Goal: Task Accomplishment & Management: Manage account settings

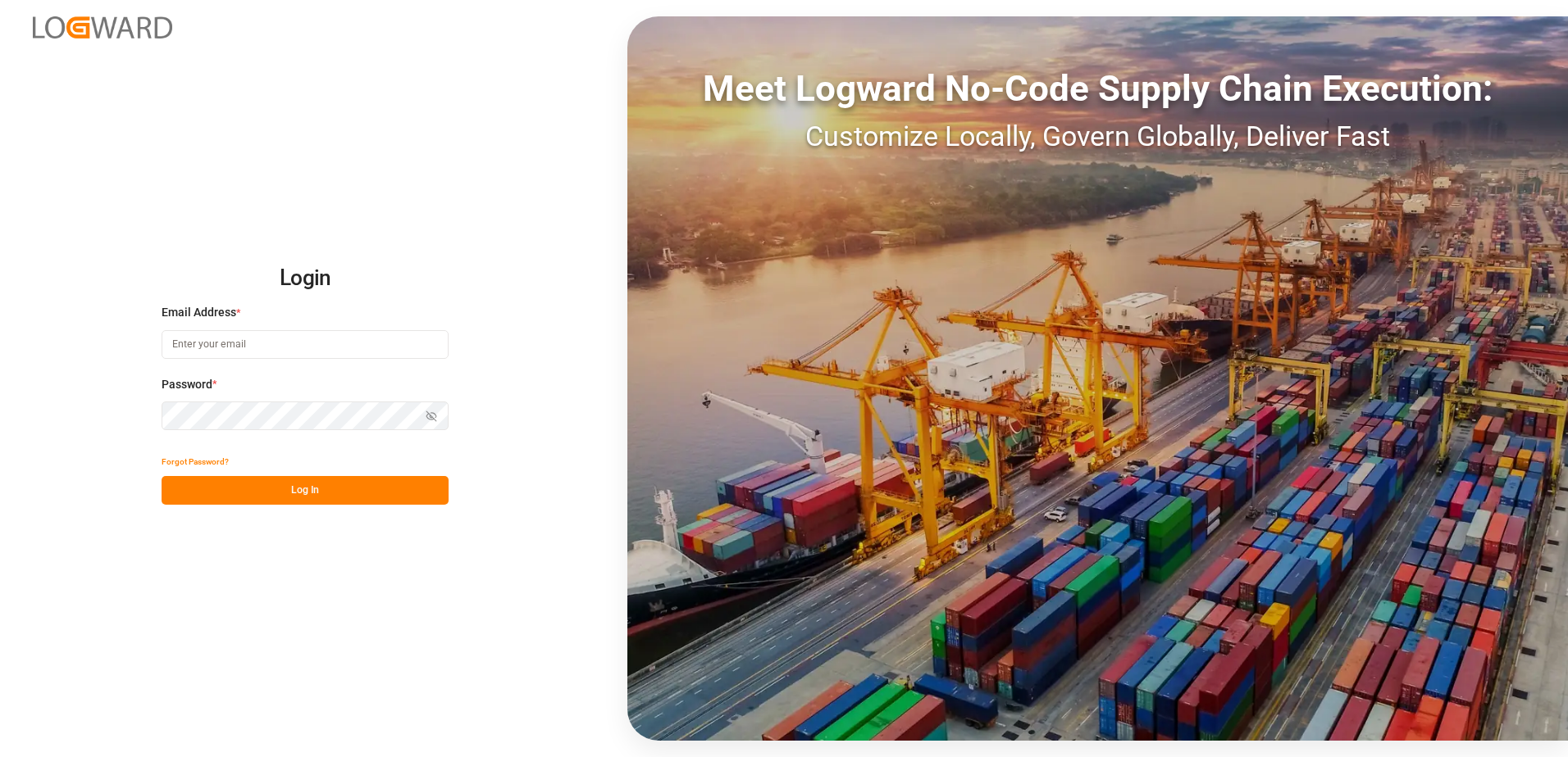
click at [186, 352] on input at bounding box center [304, 344] width 287 height 28
paste input "[PERSON_NAME][EMAIL_ADDRESS][DOMAIN_NAME]"
type input "[PERSON_NAME][EMAIL_ADDRESS][DOMAIN_NAME]"
click at [302, 490] on button "Log In" at bounding box center [304, 490] width 287 height 28
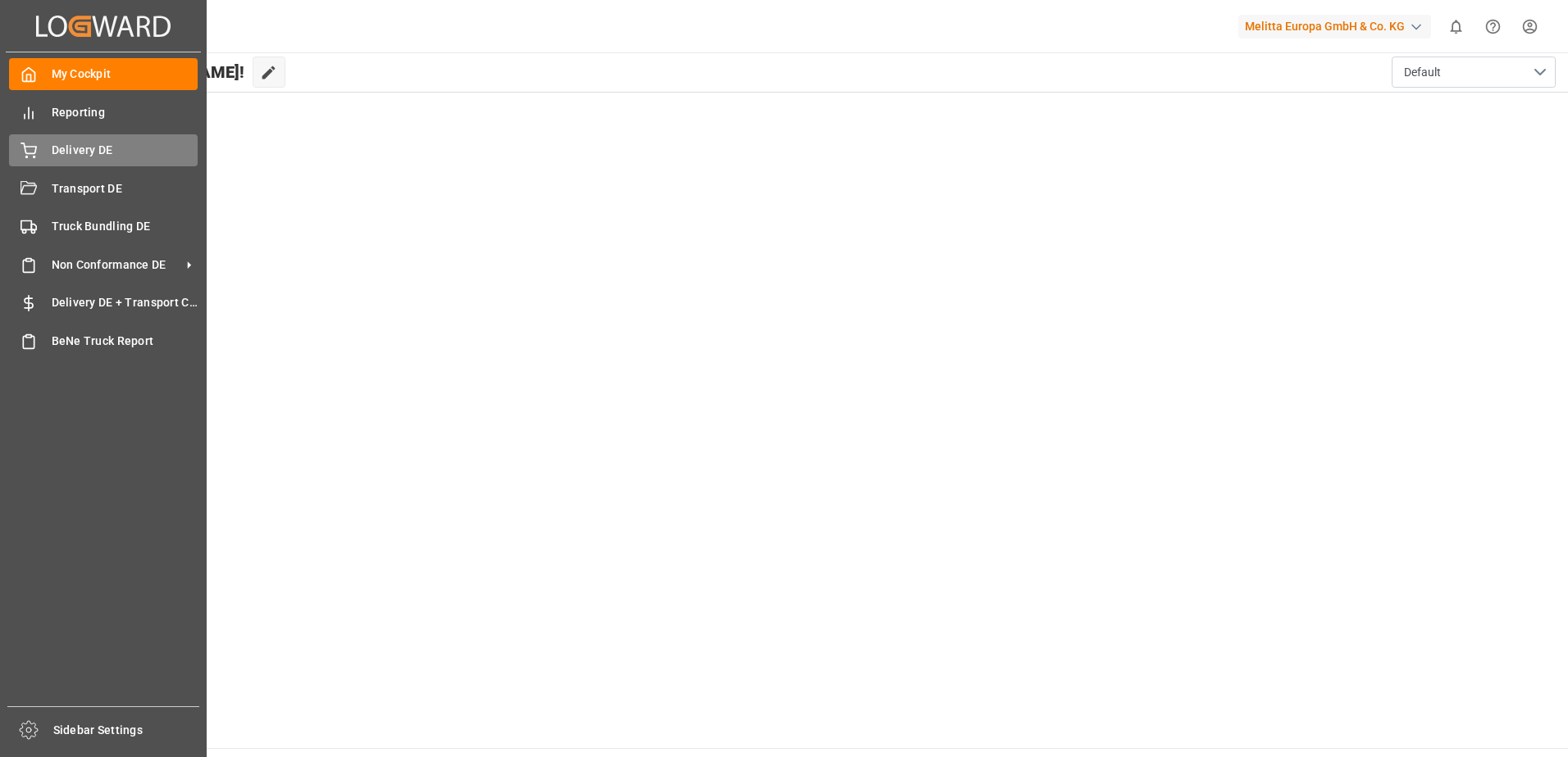
click at [39, 150] on div "Delivery DE Delivery DE" at bounding box center [103, 150] width 189 height 32
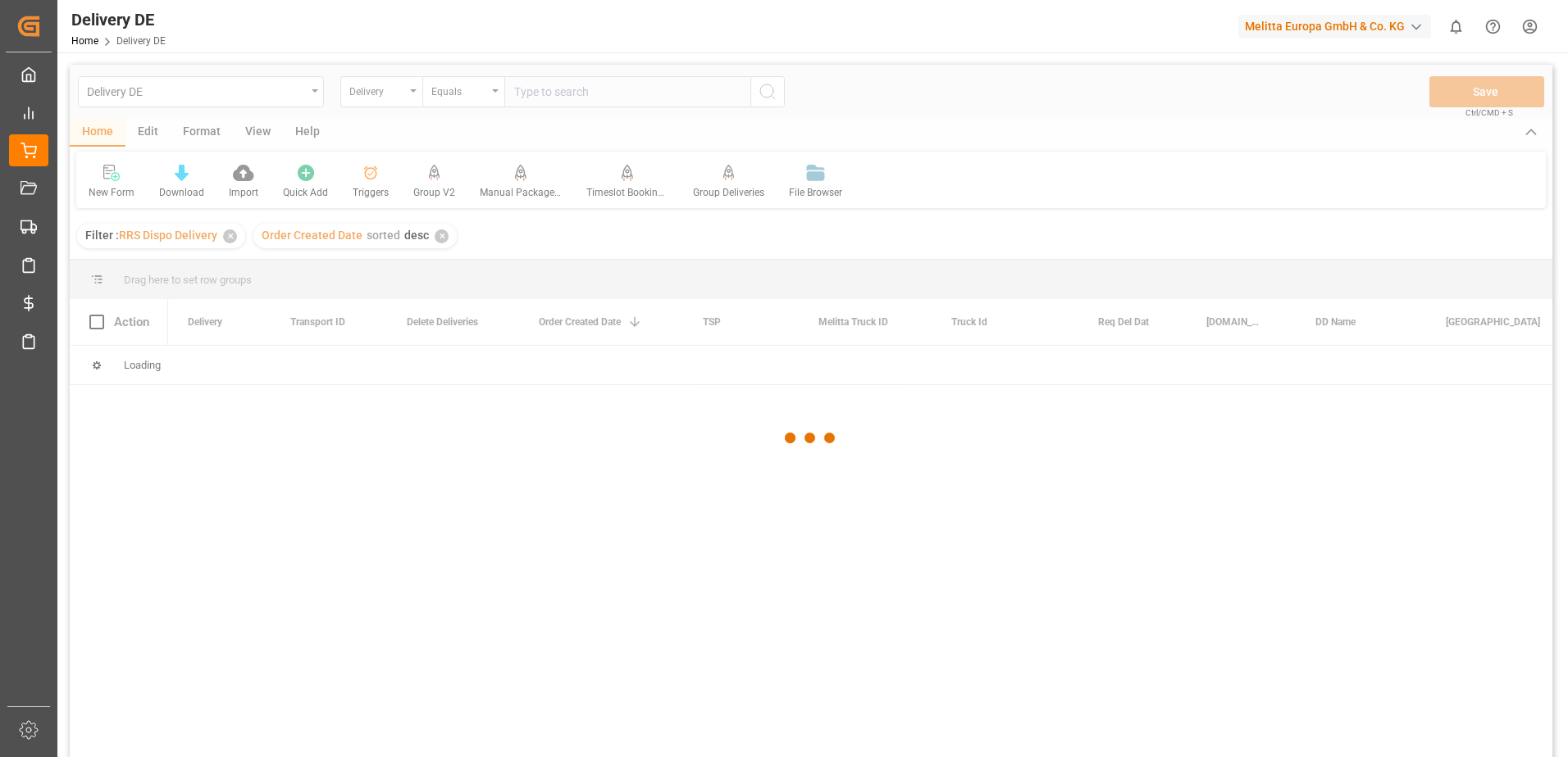
click at [406, 89] on div at bounding box center [811, 438] width 1483 height 748
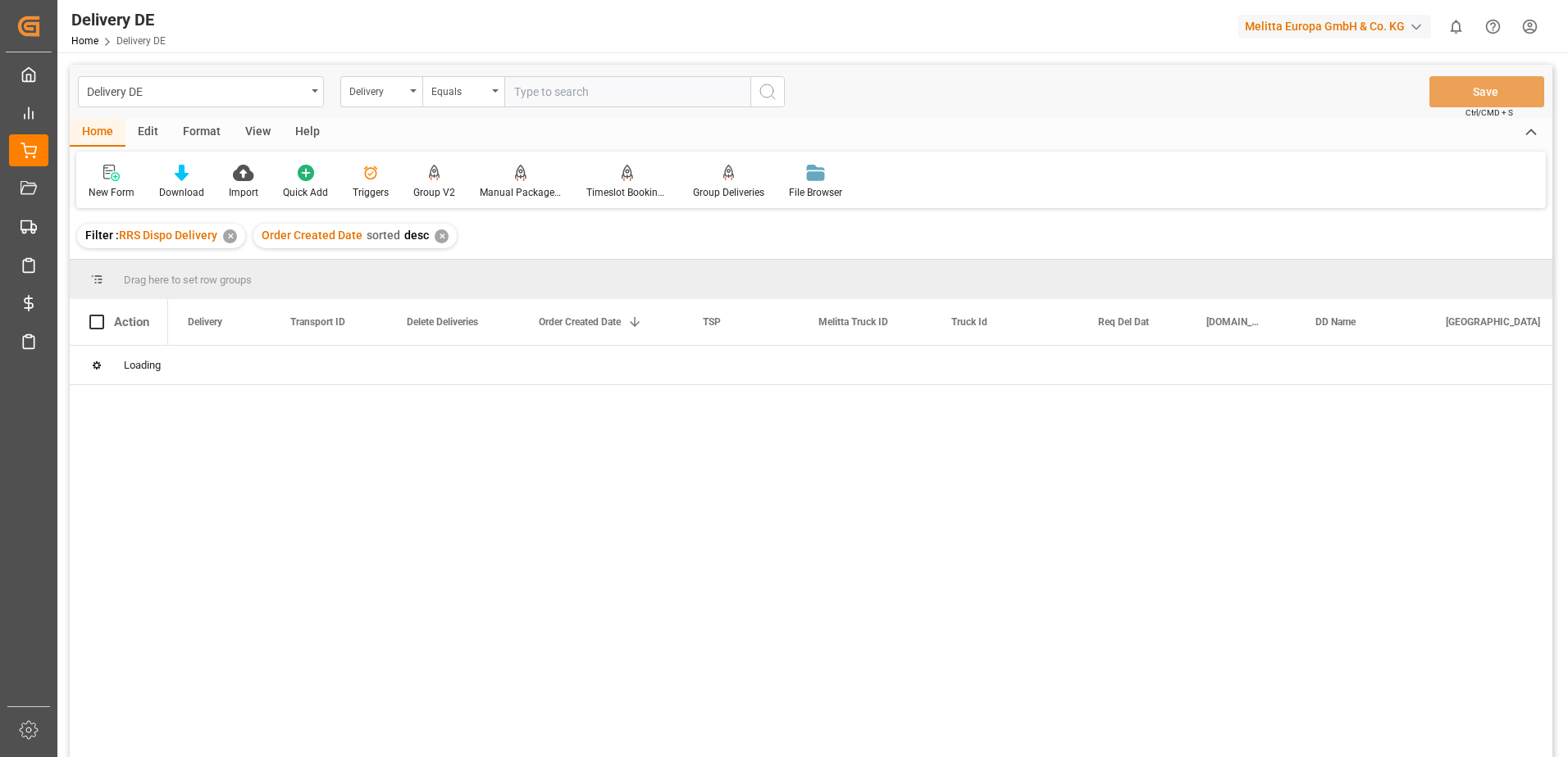
click at [406, 89] on div "Delivery" at bounding box center [381, 92] width 82 height 31
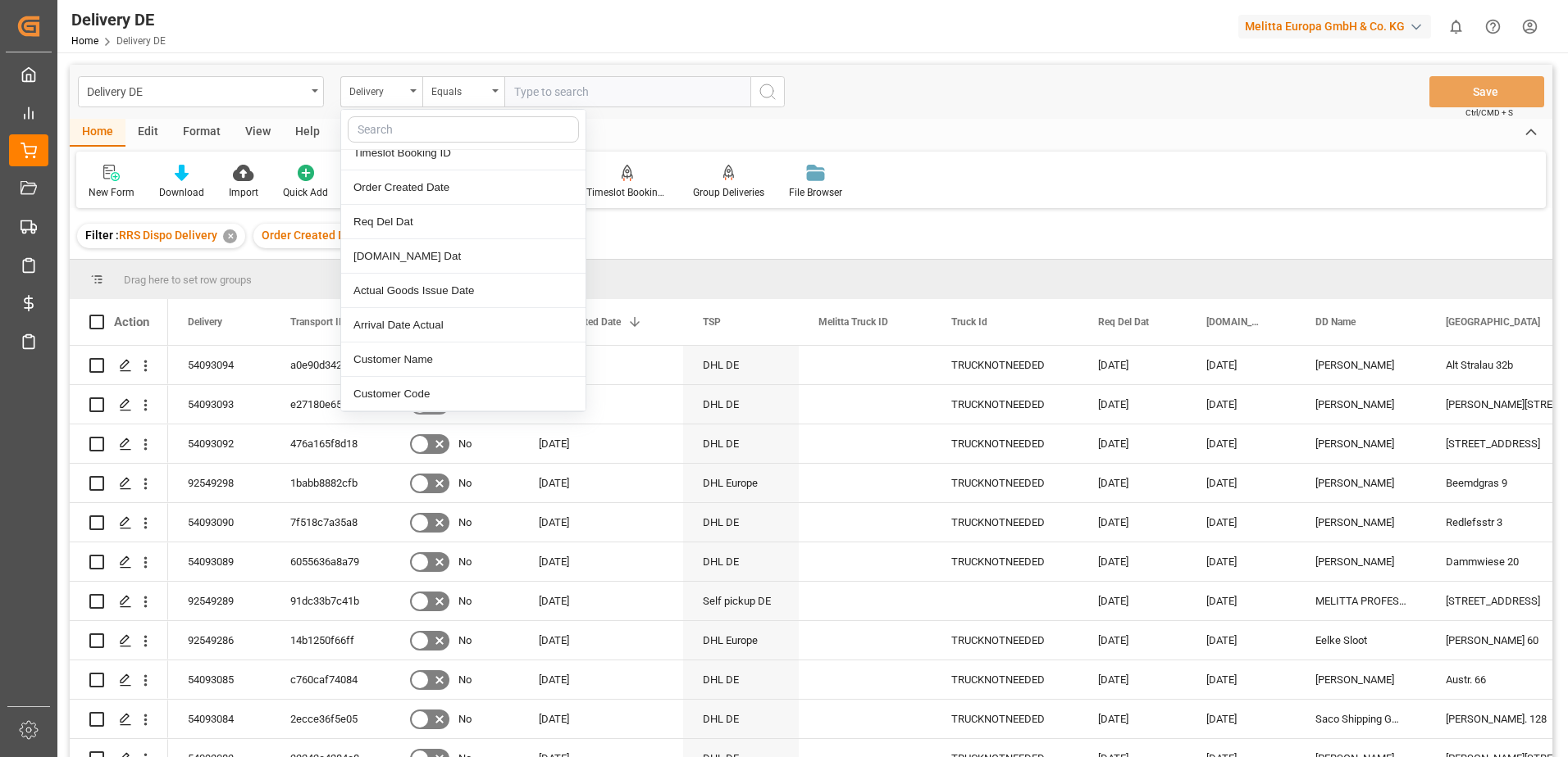
scroll to position [820, 0]
click at [406, 159] on div "DD Country" at bounding box center [464, 157] width 245 height 34
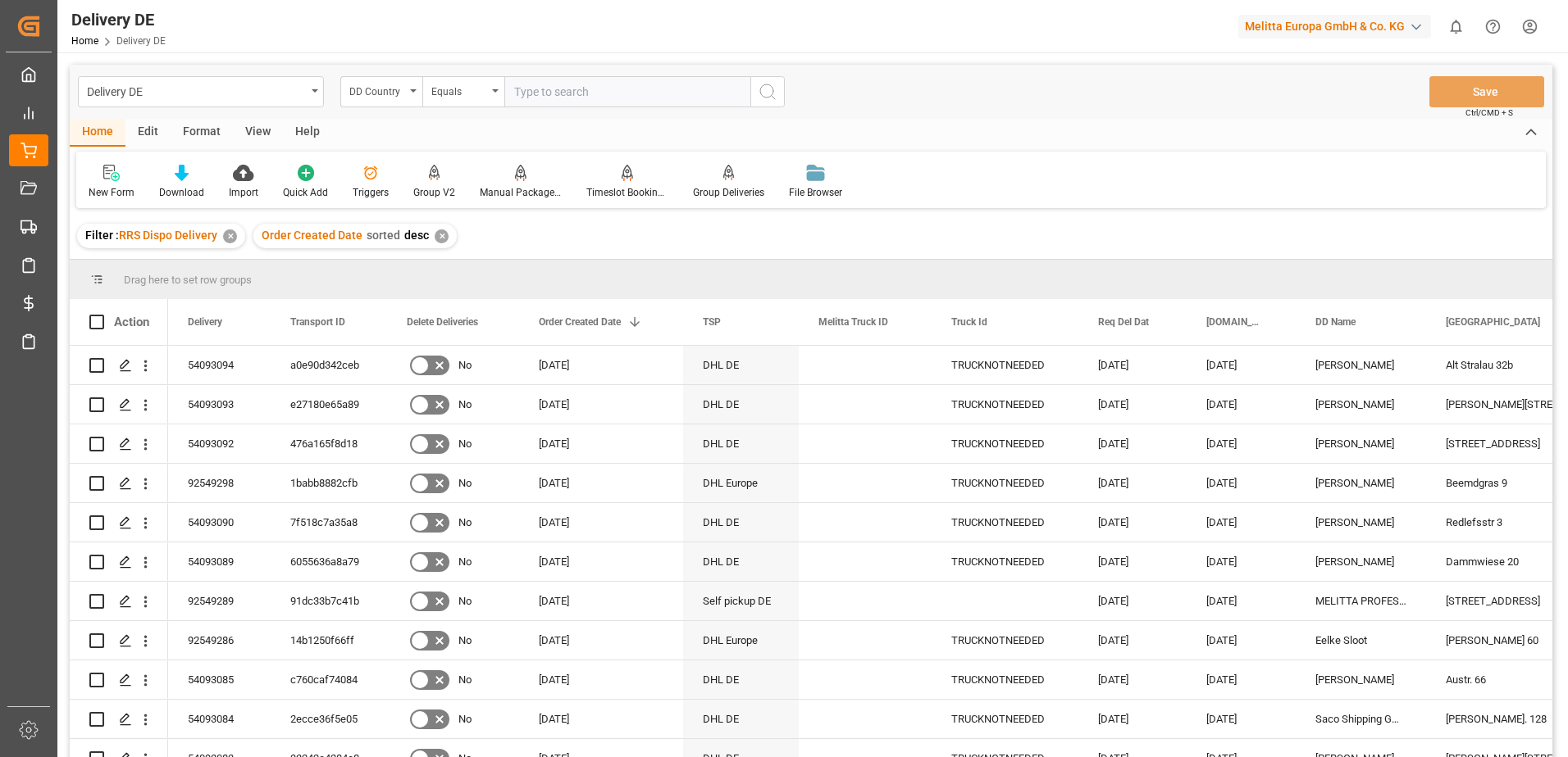
click at [566, 95] on input "text" at bounding box center [626, 92] width 246 height 31
type input "NL"
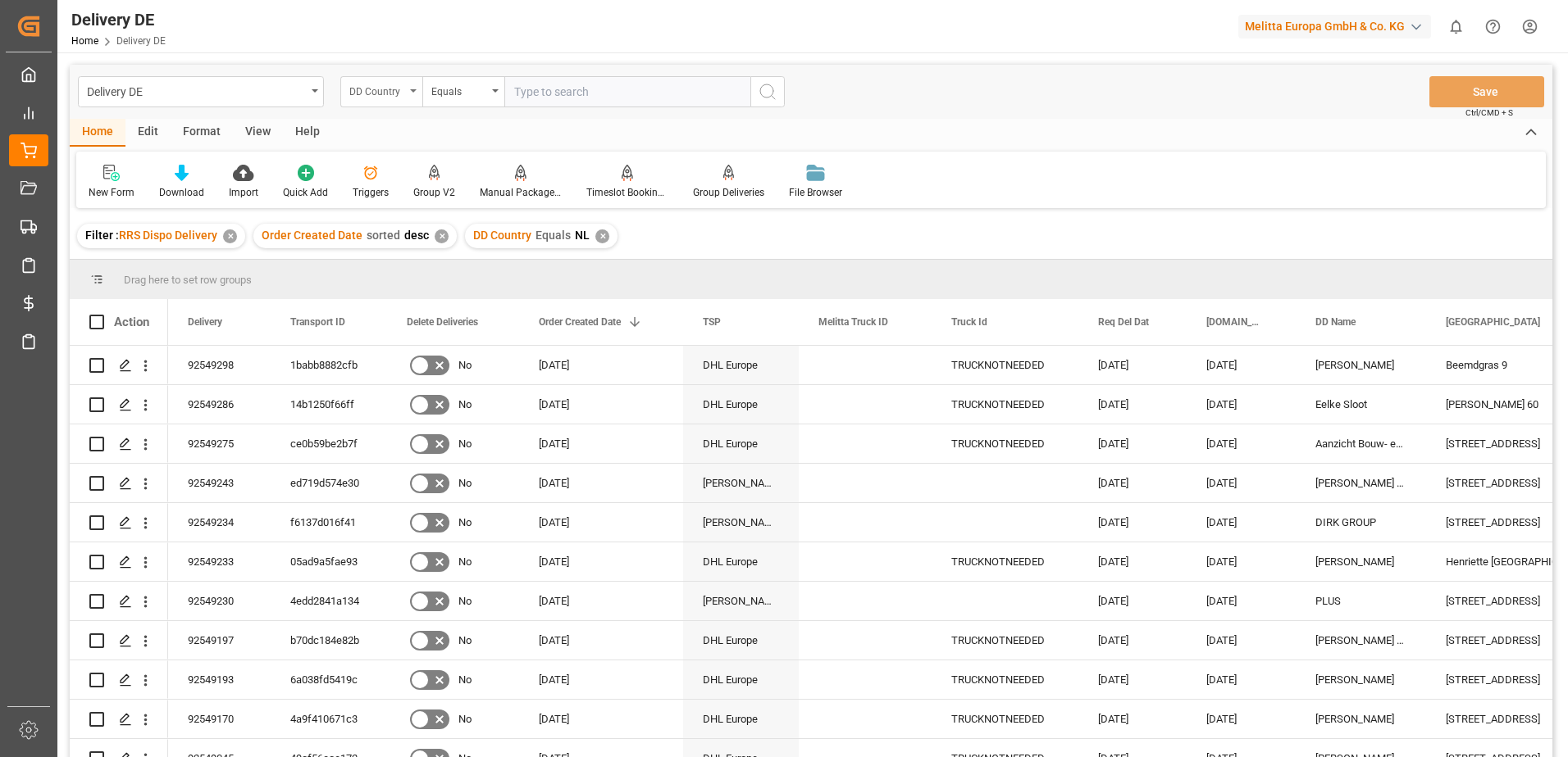
click at [411, 87] on div "DD Country" at bounding box center [381, 92] width 82 height 31
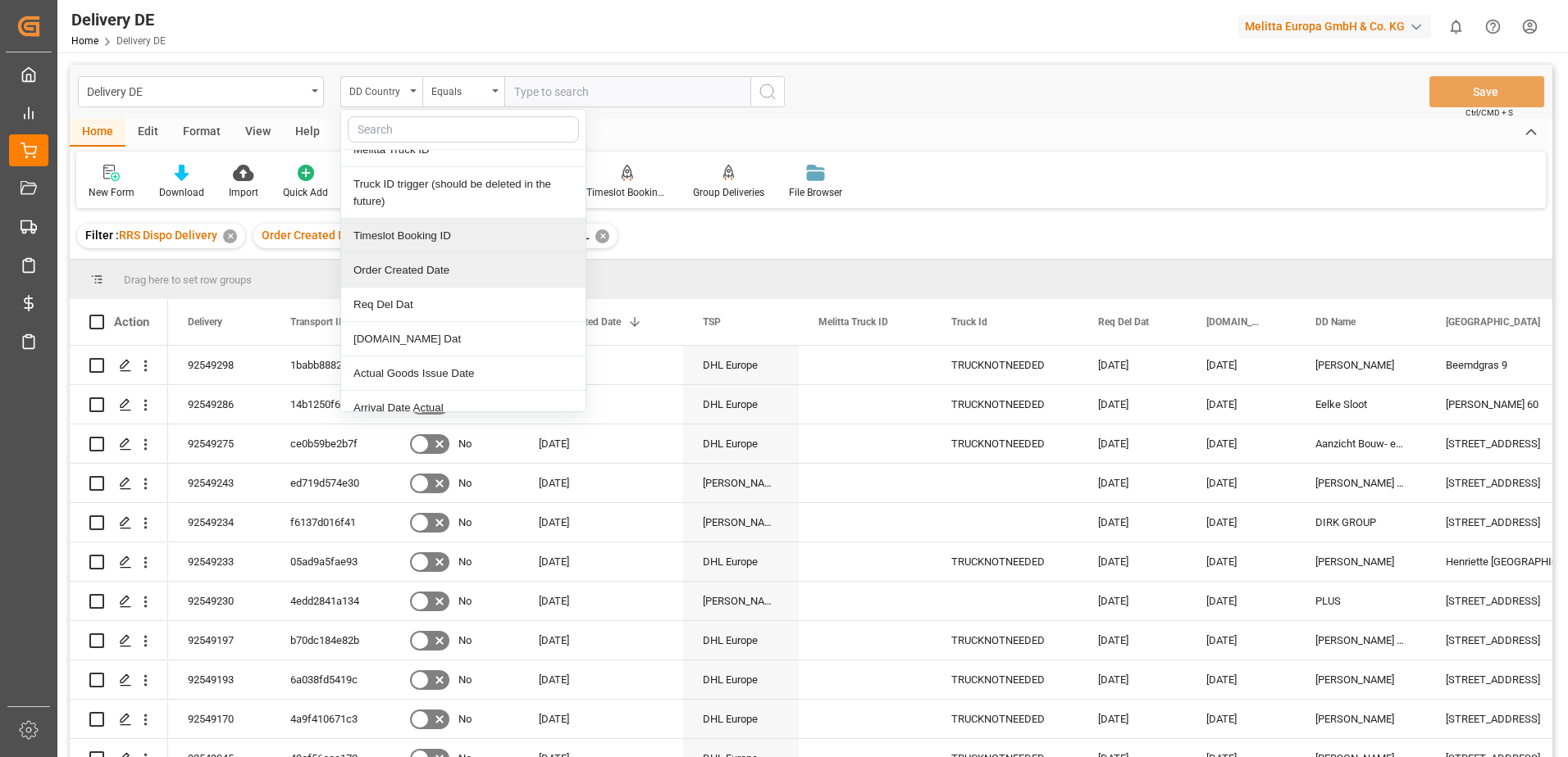
scroll to position [328, 0]
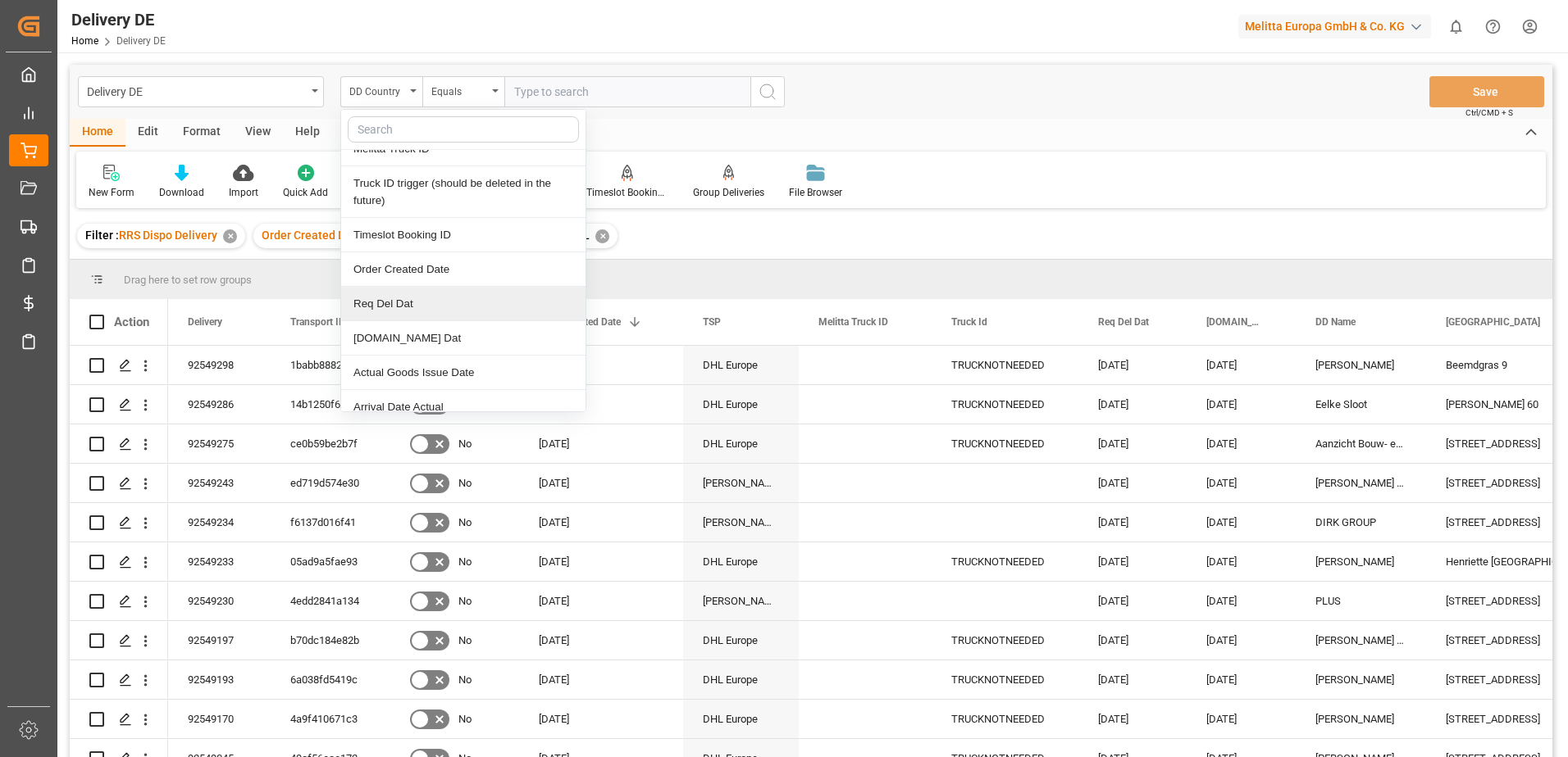
click at [414, 309] on div "Req Del Dat" at bounding box center [464, 304] width 245 height 34
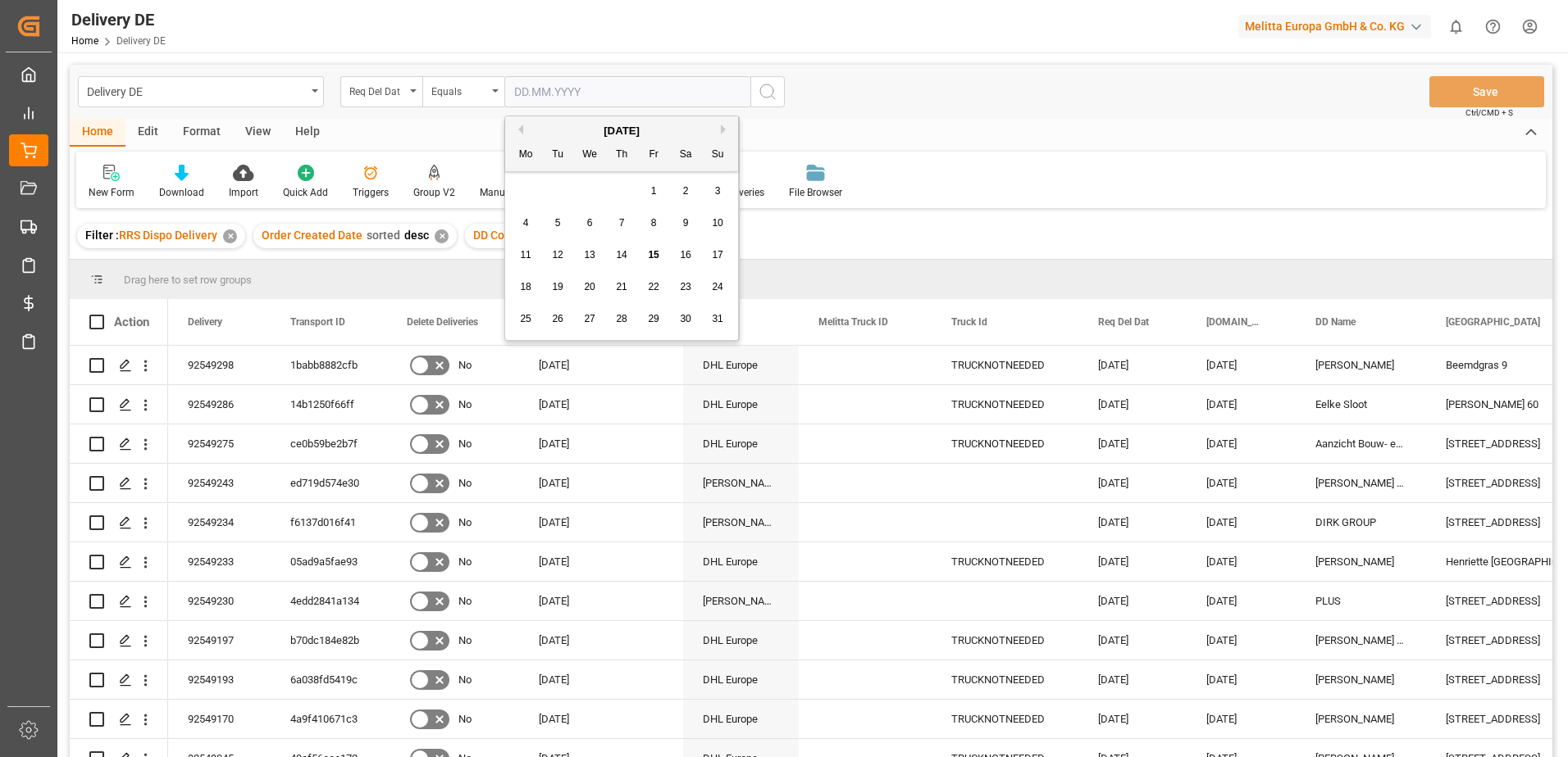
click at [608, 104] on input "text" at bounding box center [626, 92] width 246 height 31
click at [563, 292] on span "19" at bounding box center [557, 286] width 10 height 11
type input "[DATE]"
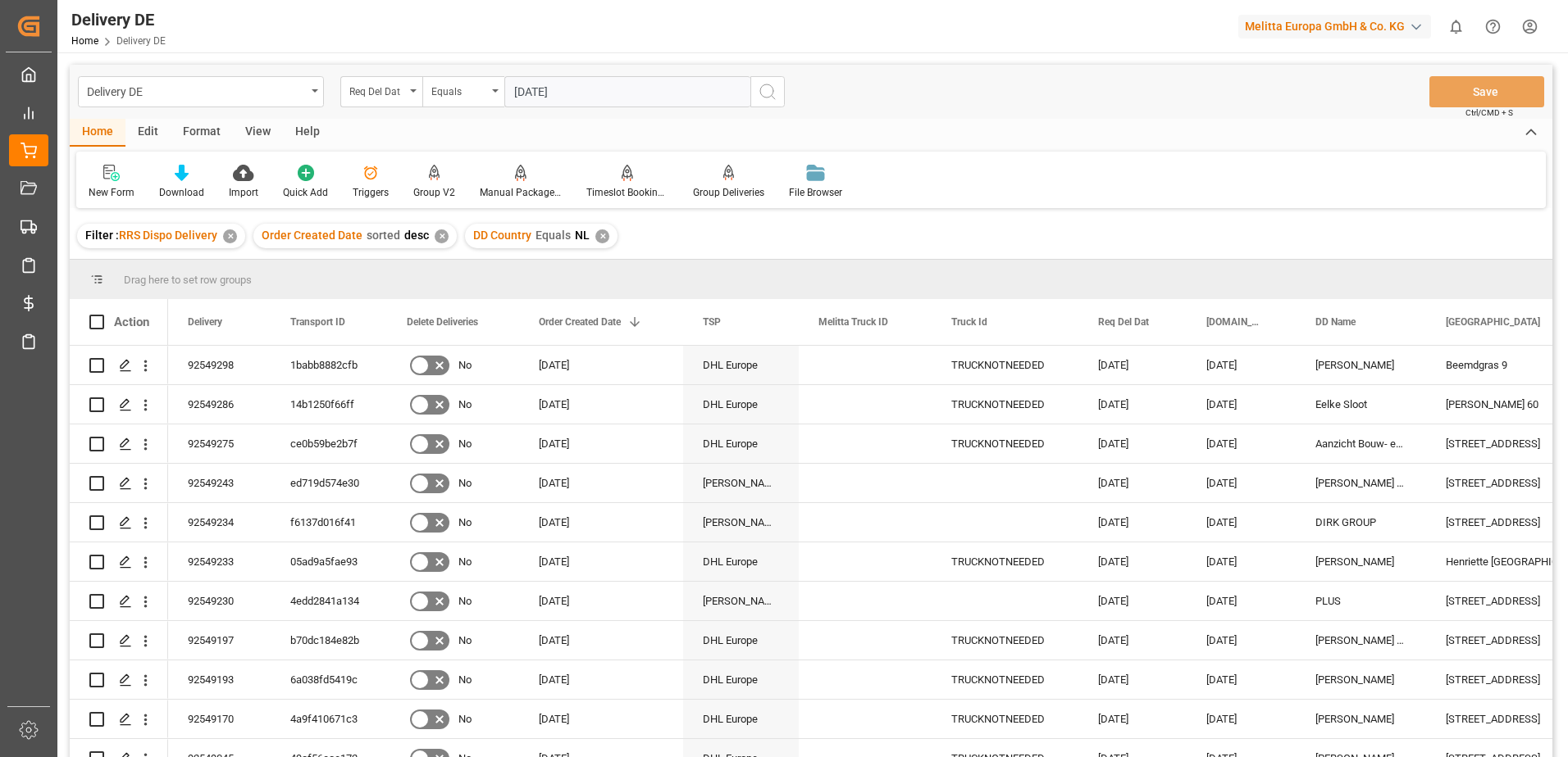
click at [767, 95] on icon "search button" at bounding box center [767, 91] width 20 height 20
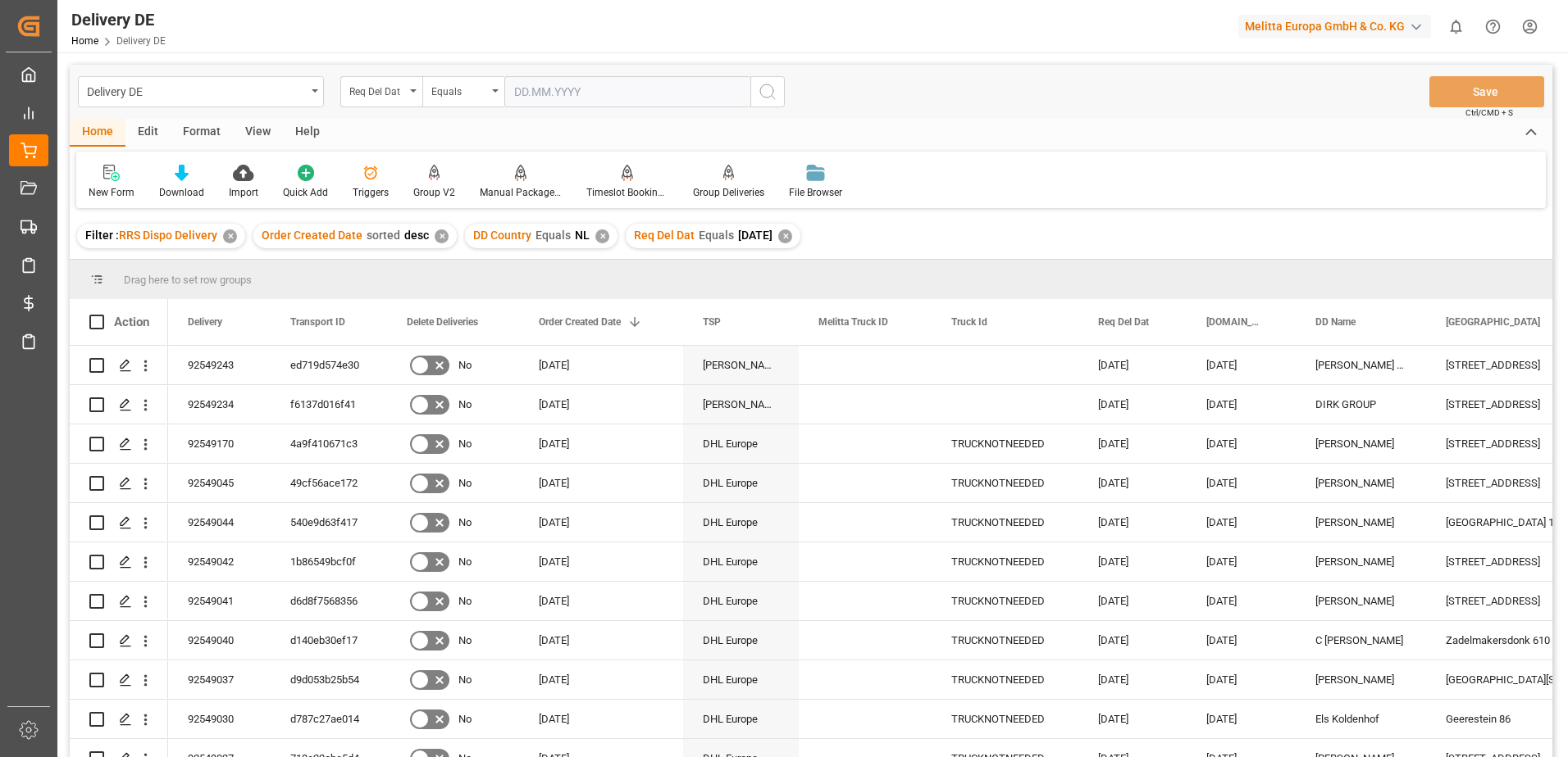
click at [595, 235] on div "✕" at bounding box center [602, 236] width 14 height 14
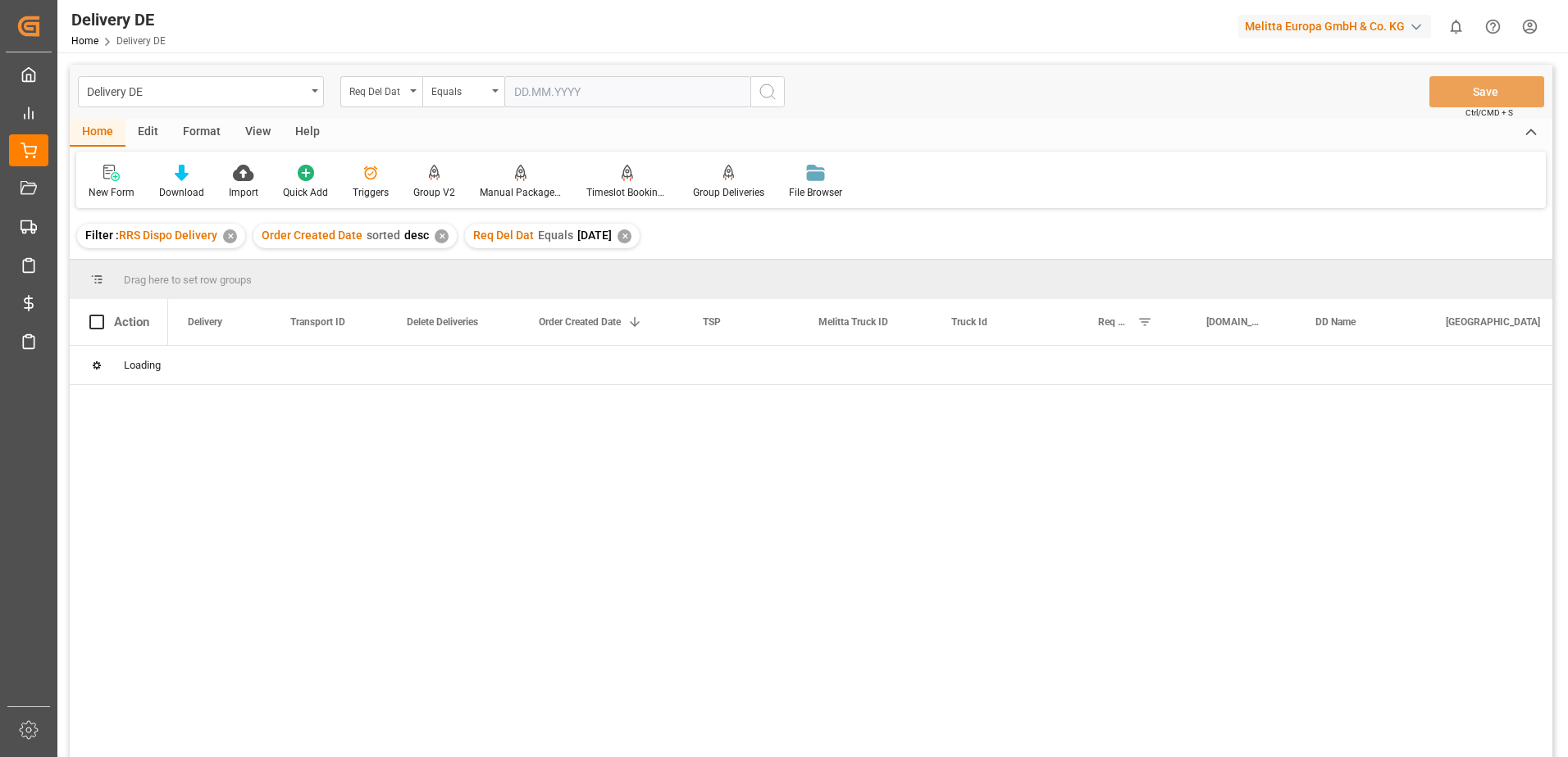
click at [637, 239] on div "Req Del Dat Equals 2025-08-19 ✕" at bounding box center [552, 236] width 175 height 25
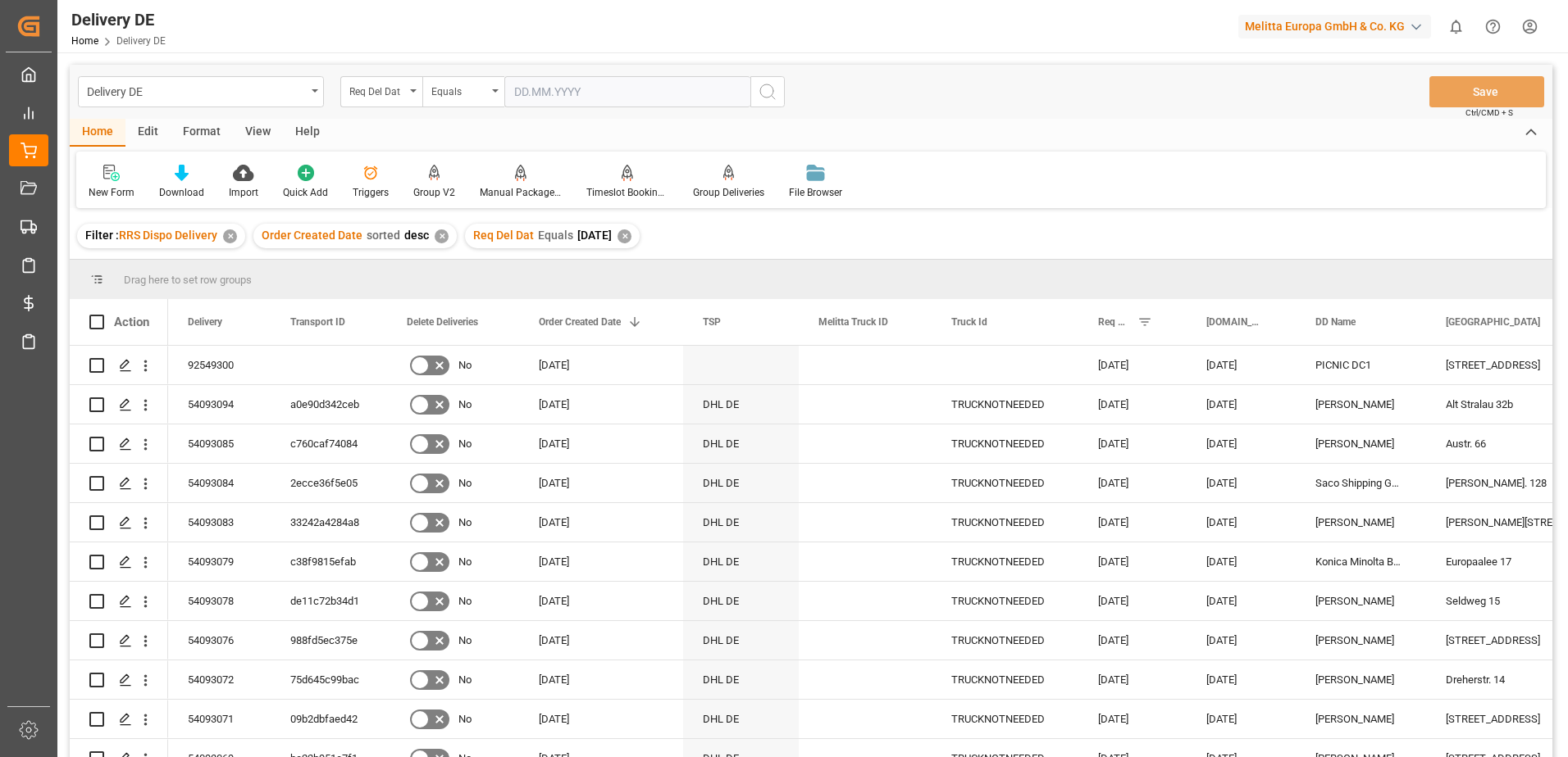
click at [632, 233] on div "✕" at bounding box center [625, 236] width 14 height 14
click at [392, 89] on div "Req Del Dat" at bounding box center [376, 90] width 56 height 19
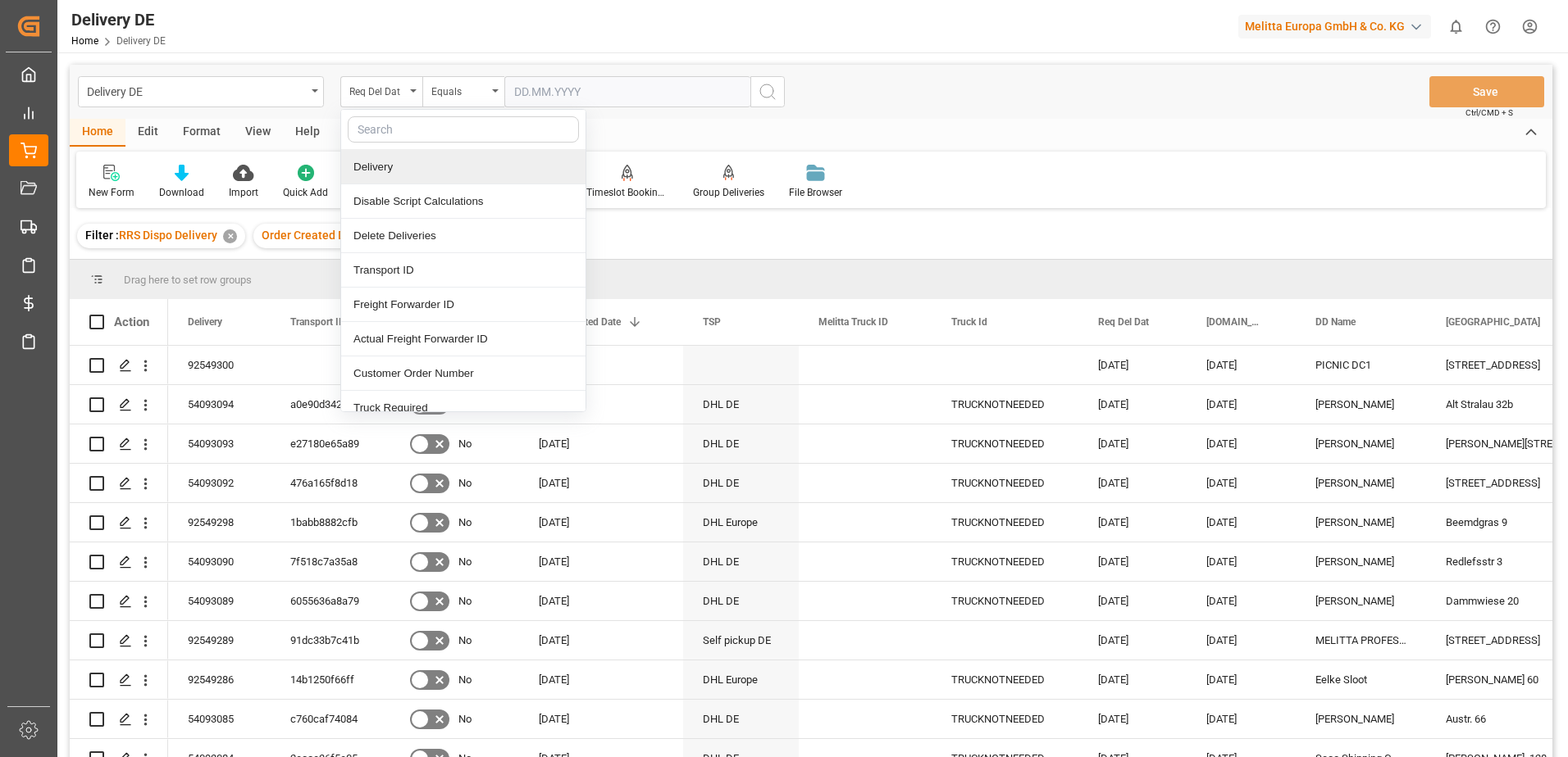
click at [389, 169] on div "Delivery" at bounding box center [464, 167] width 245 height 34
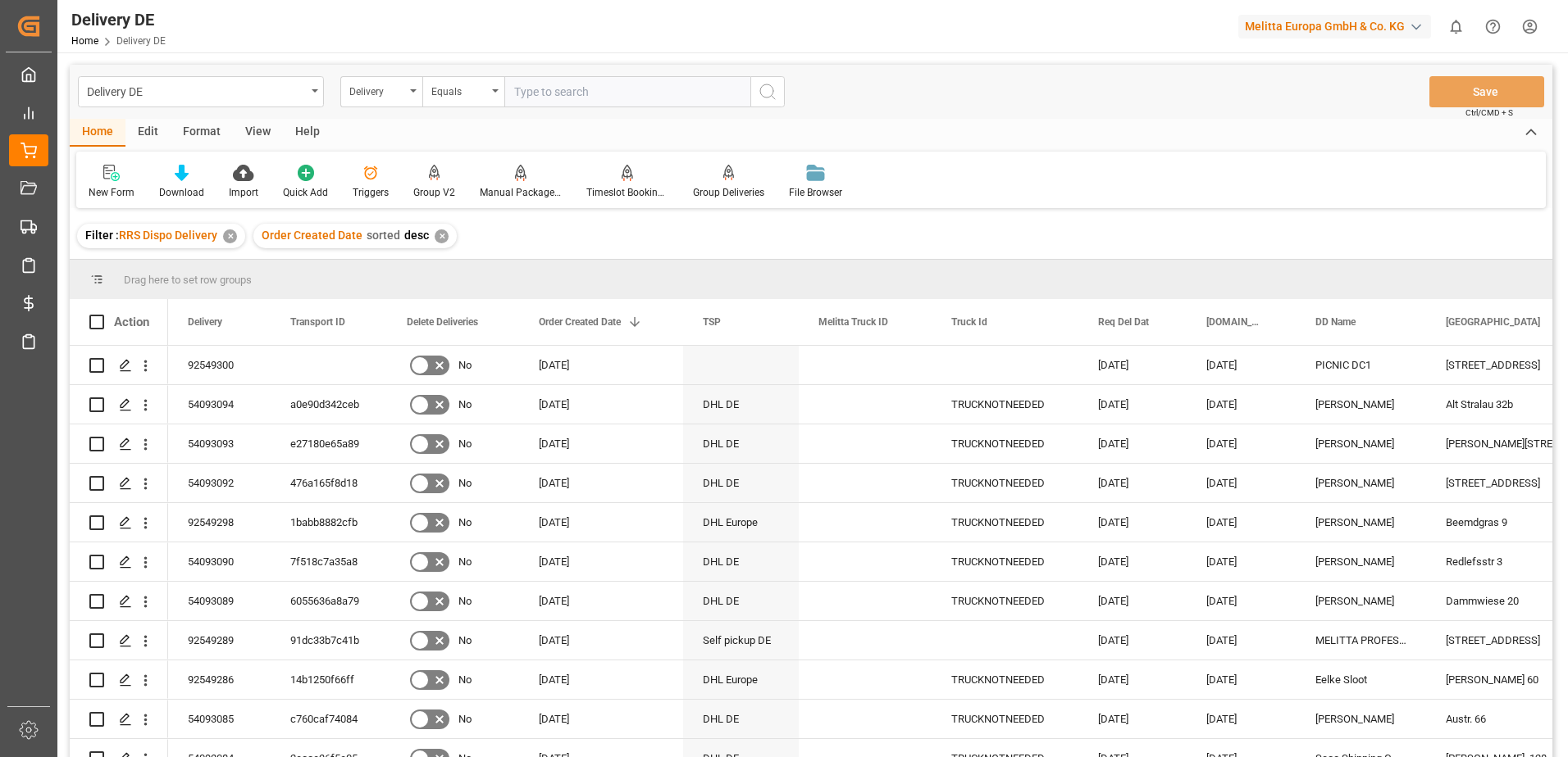
click at [535, 90] on input "text" at bounding box center [626, 92] width 246 height 31
type input "92549300"
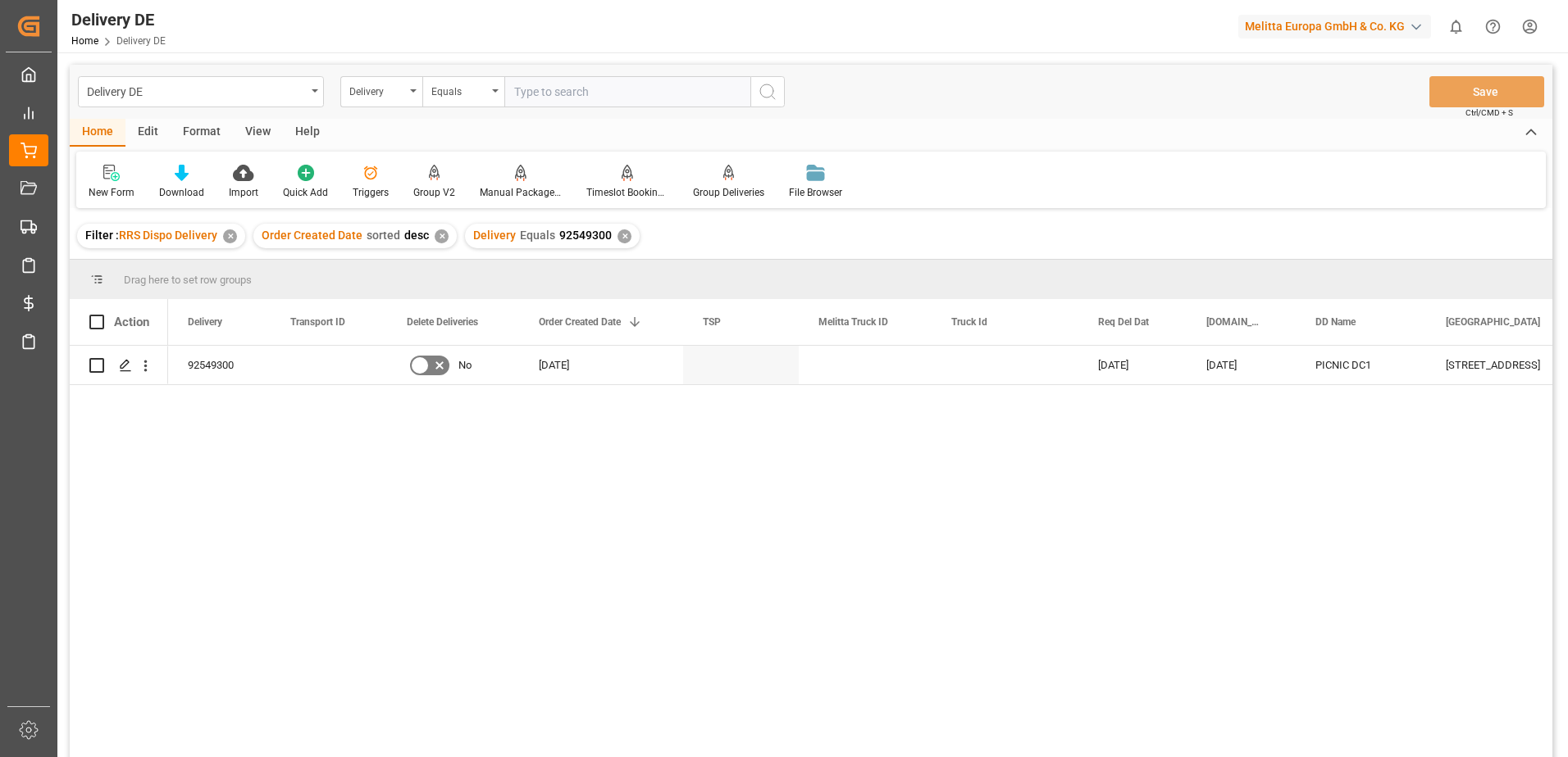
click at [619, 237] on div "✕" at bounding box center [625, 236] width 14 height 14
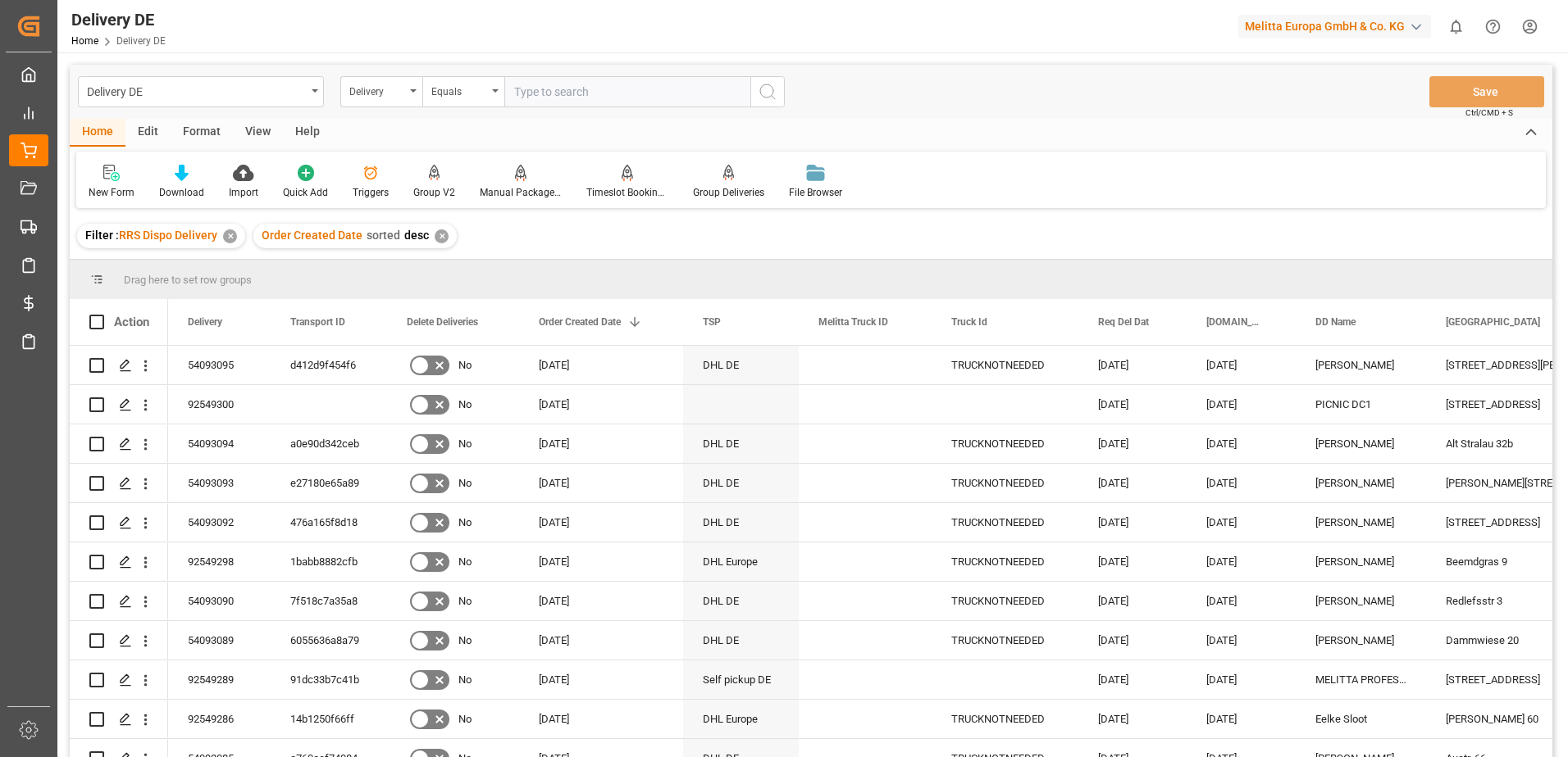
click at [619, 91] on input "text" at bounding box center [626, 92] width 246 height 31
click at [98, 398] on input "Press Space to toggle row selection (unchecked)" at bounding box center [96, 405] width 15 height 15
checkbox input "true"
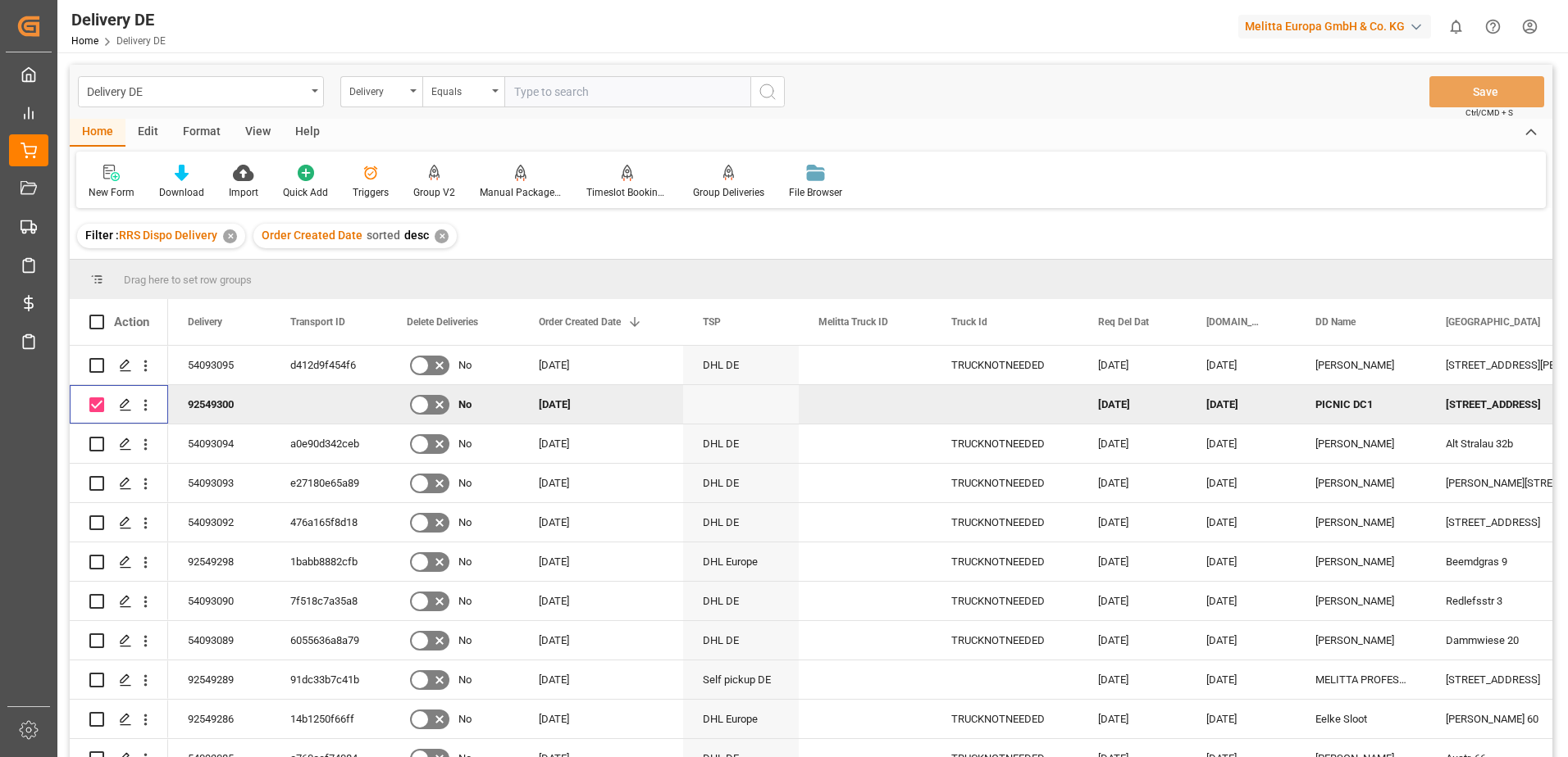
click at [596, 82] on input "text" at bounding box center [626, 92] width 246 height 31
type input "92543900"
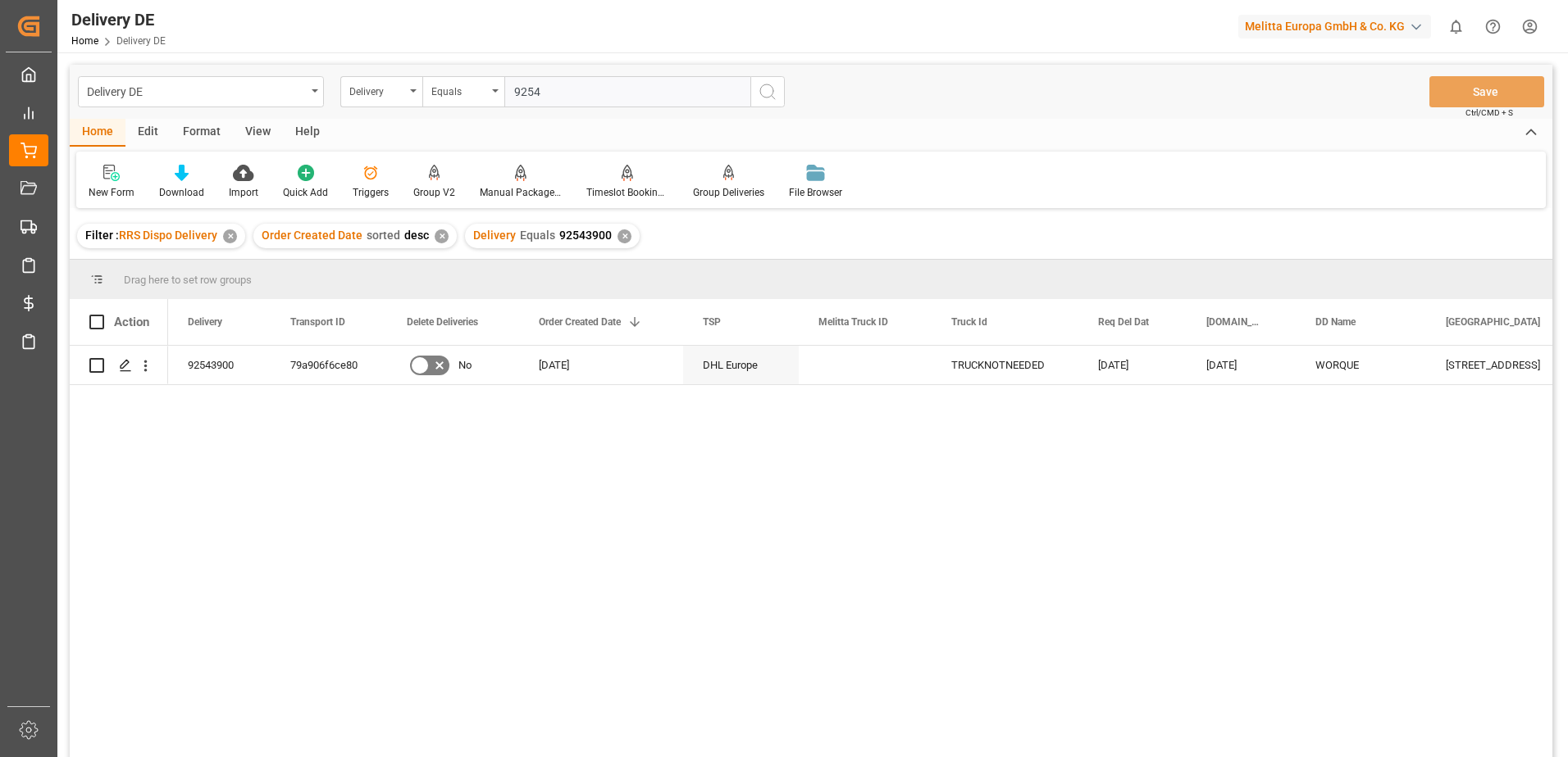
click at [610, 239] on div "Delivery Equals 92543900 ✕" at bounding box center [552, 236] width 175 height 25
click at [625, 237] on div "✕" at bounding box center [625, 236] width 14 height 14
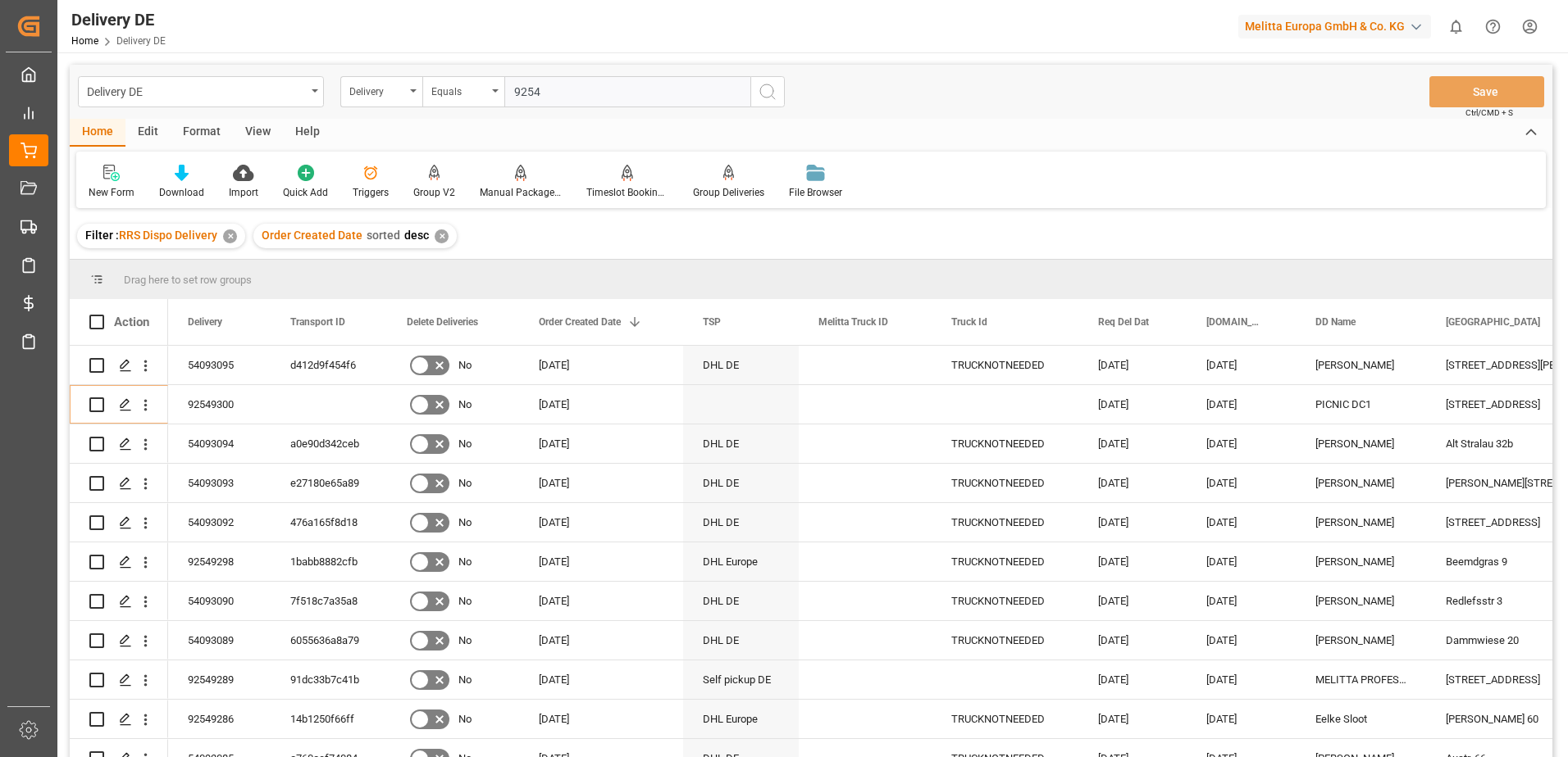
click at [622, 94] on input "9254" at bounding box center [626, 92] width 246 height 31
type input "92549300"
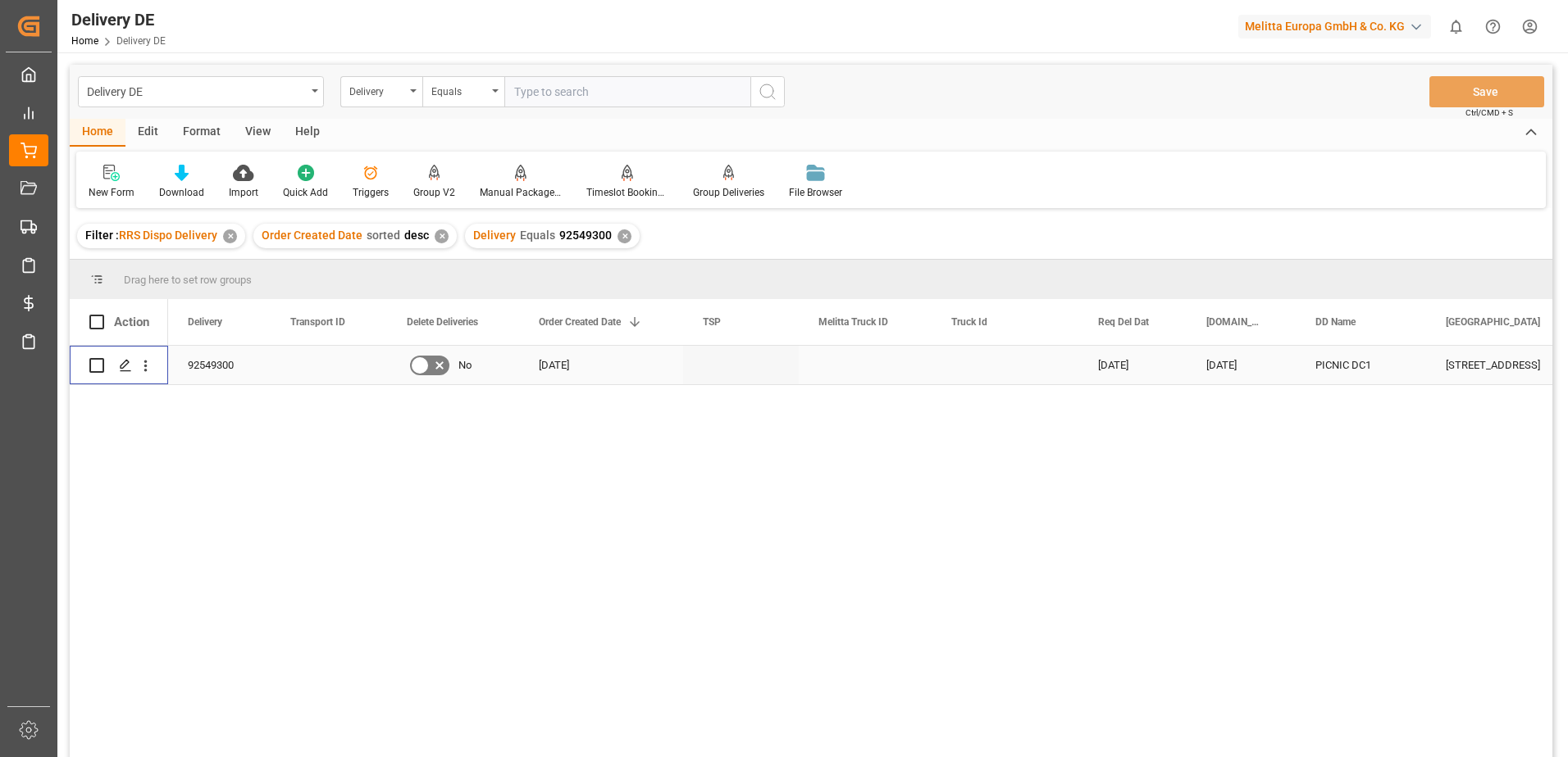
drag, startPoint x: 94, startPoint y: 366, endPoint x: 110, endPoint y: 362, distance: 16.5
click at [96, 365] on input "Press Space to toggle row selection (unchecked)" at bounding box center [96, 365] width 15 height 15
checkbox input "true"
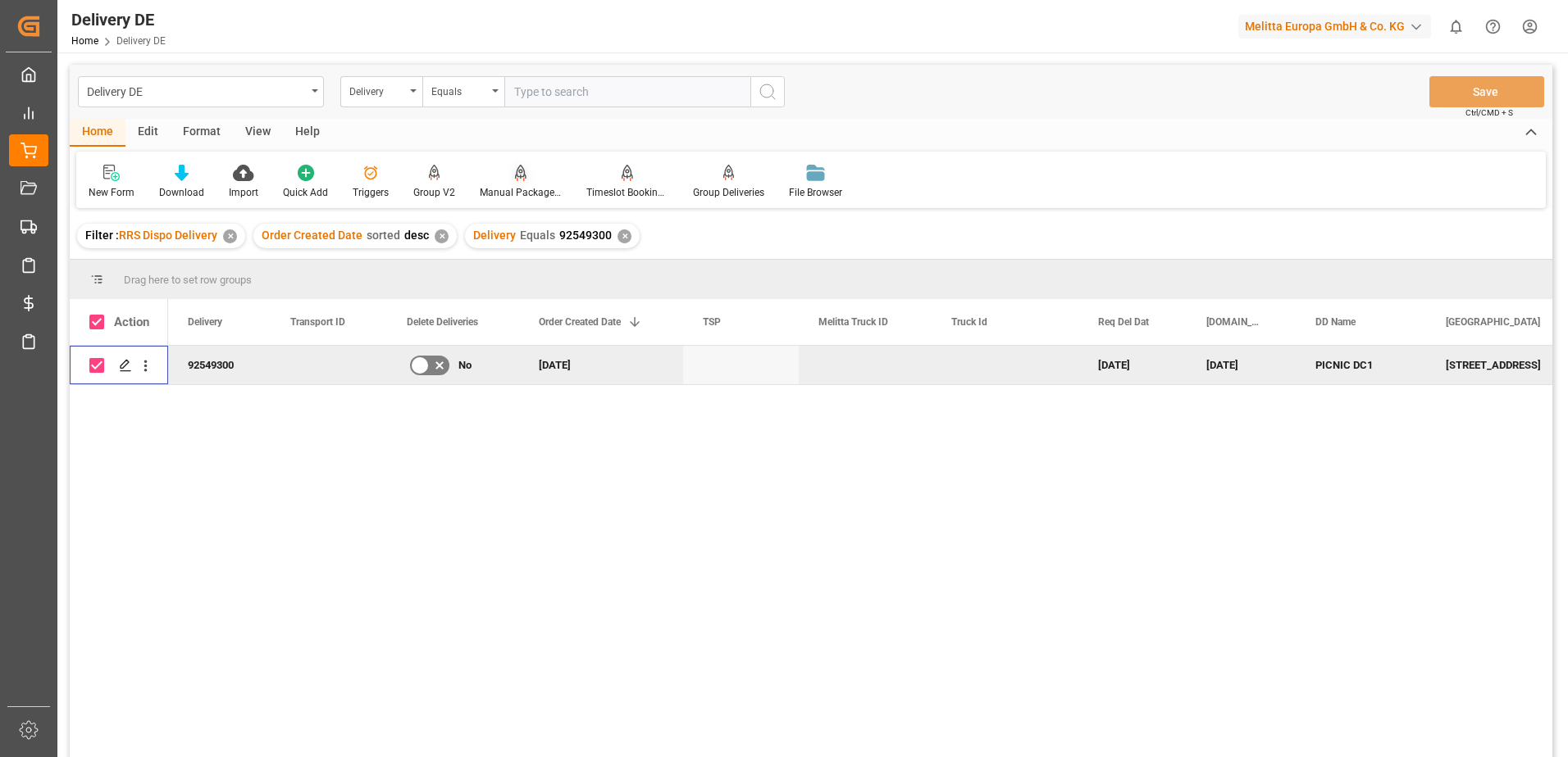
click at [501, 174] on div at bounding box center [520, 172] width 82 height 17
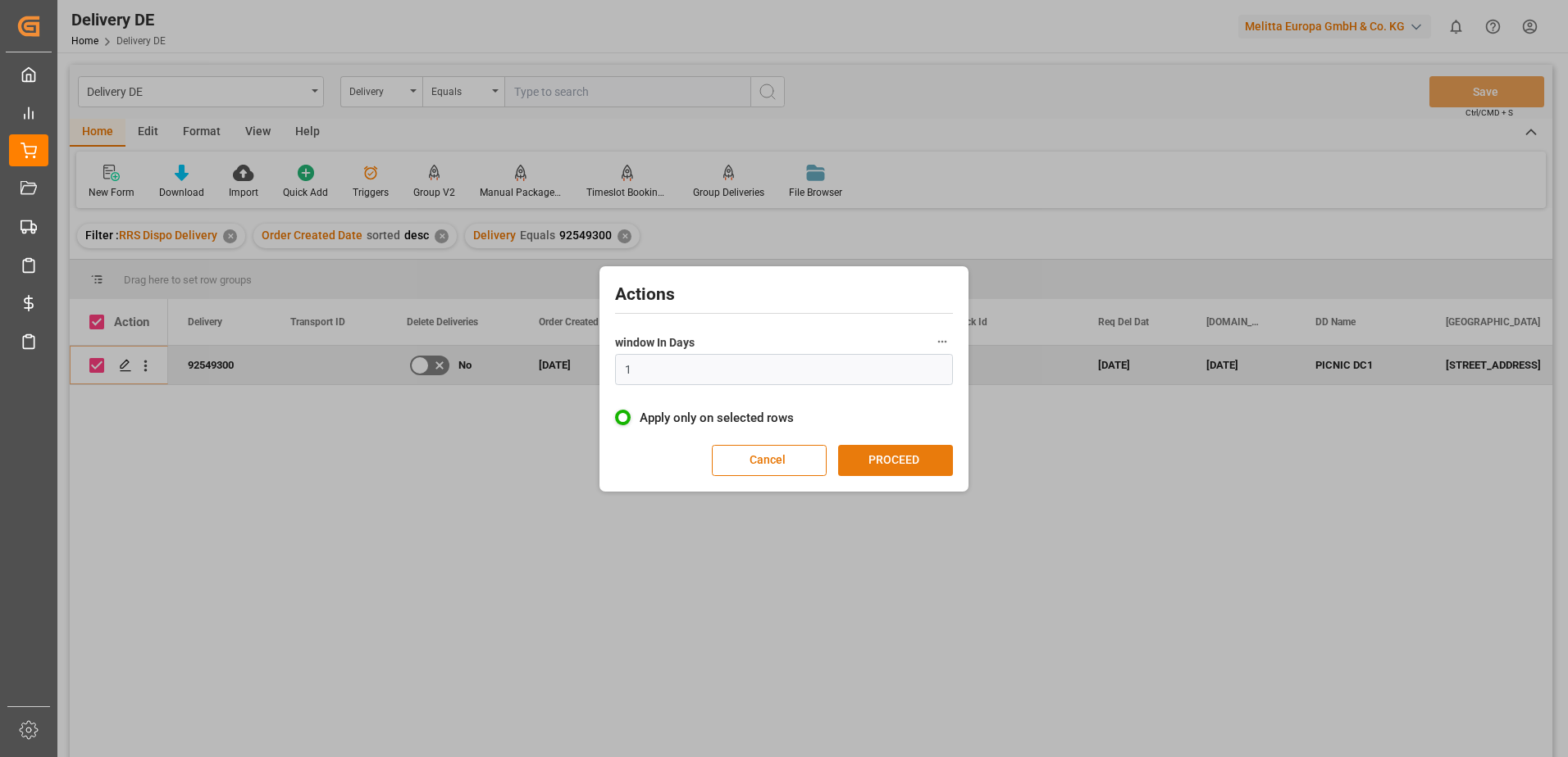
click at [883, 450] on button "PROCEED" at bounding box center [895, 461] width 115 height 31
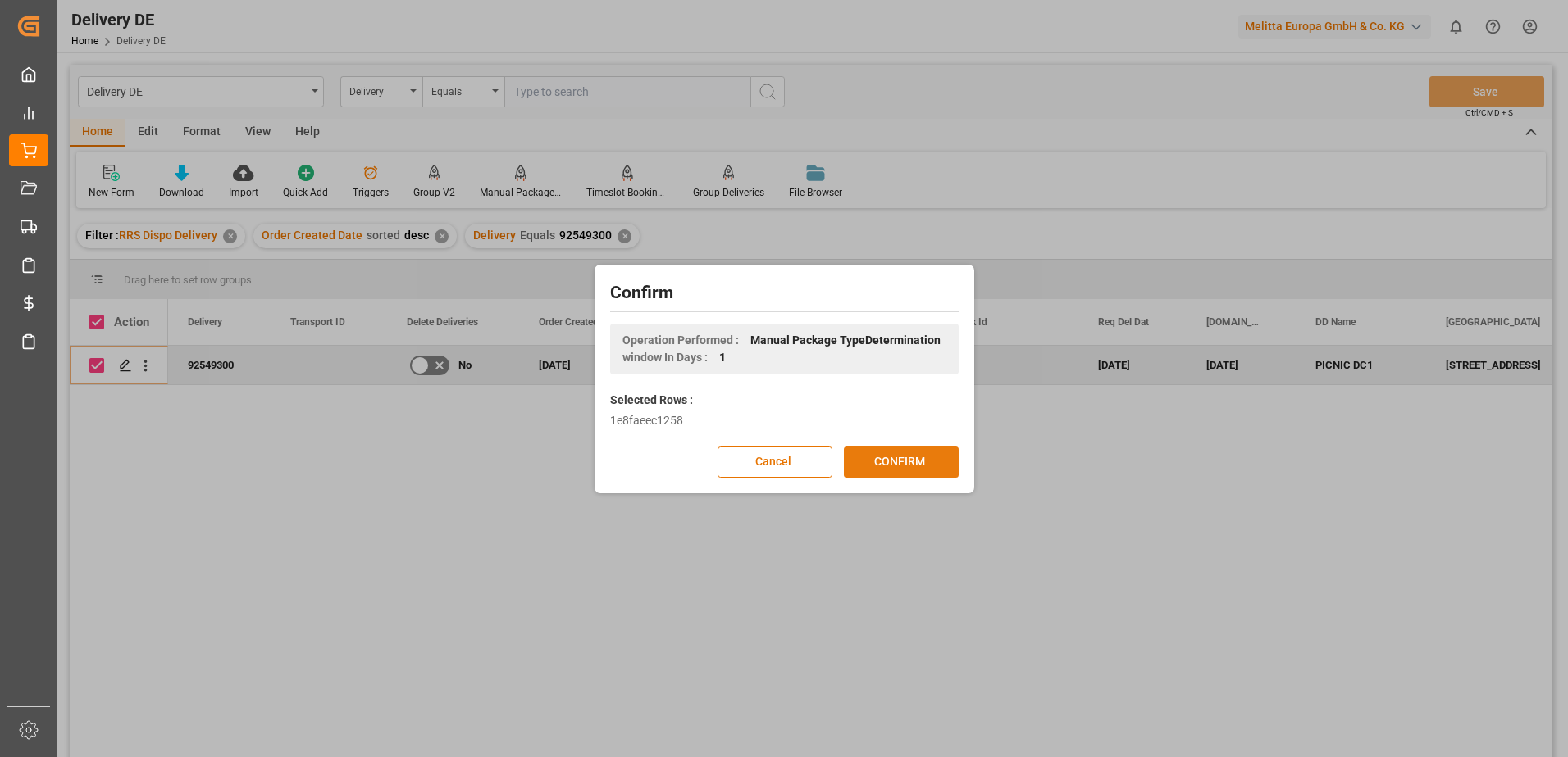
click at [880, 456] on button "CONFIRM" at bounding box center [900, 462] width 115 height 31
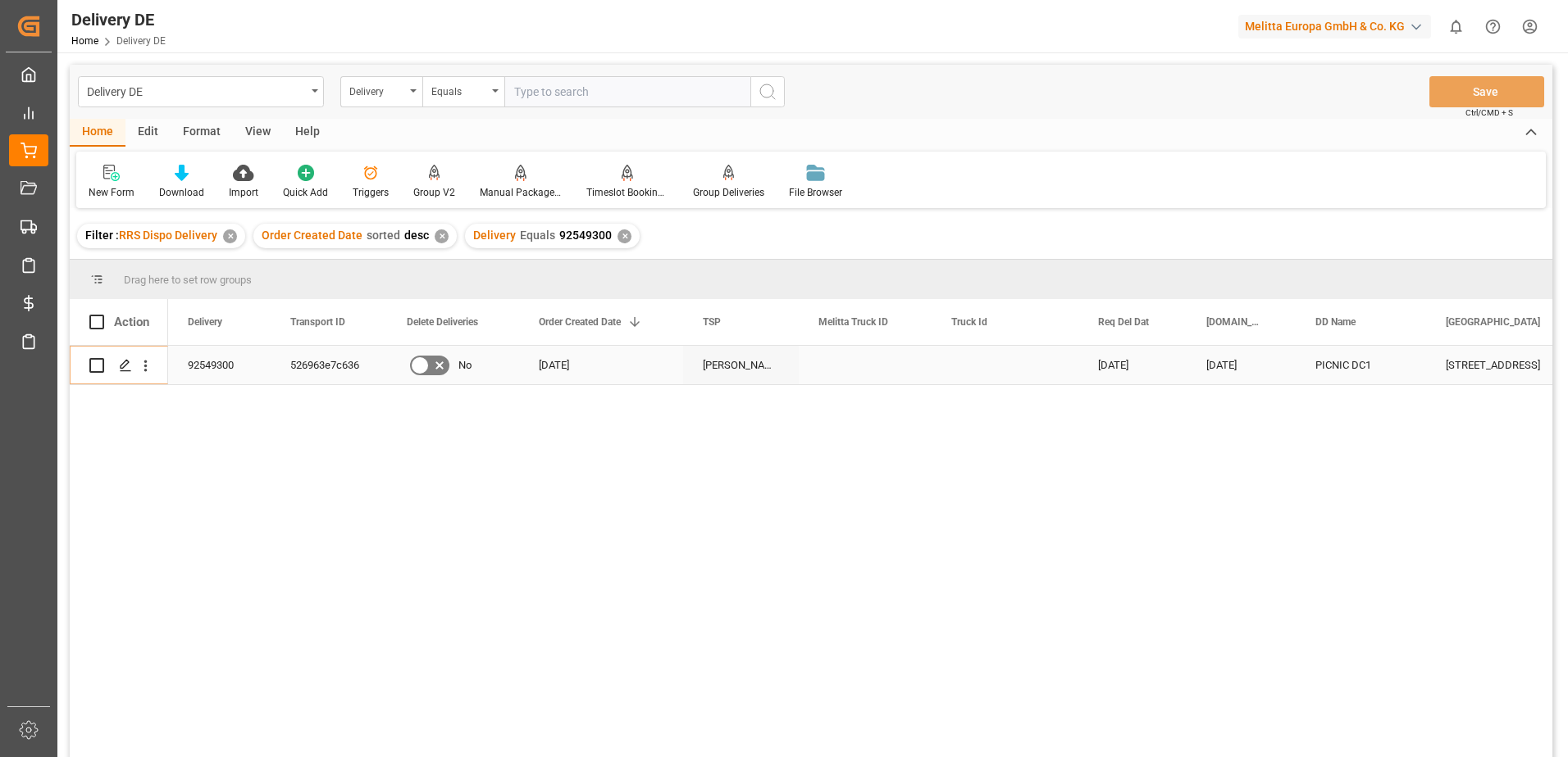
click at [222, 373] on div "92549300" at bounding box center [219, 365] width 103 height 39
click at [128, 365] on icon "Press SPACE to select this row." at bounding box center [125, 365] width 13 height 13
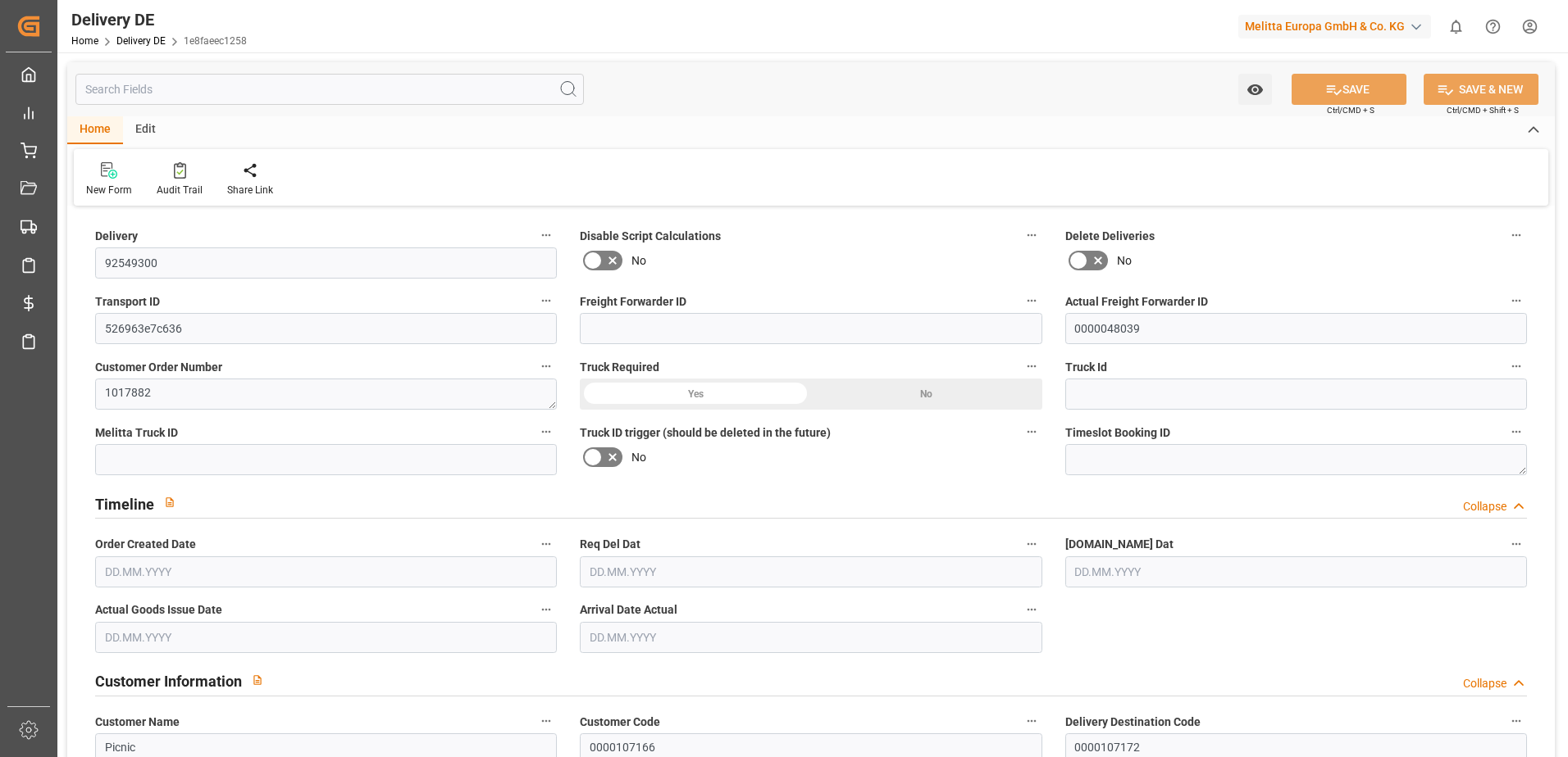
type input "0"
type input "1"
type input "98.856"
type input "130"
type input "421.44"
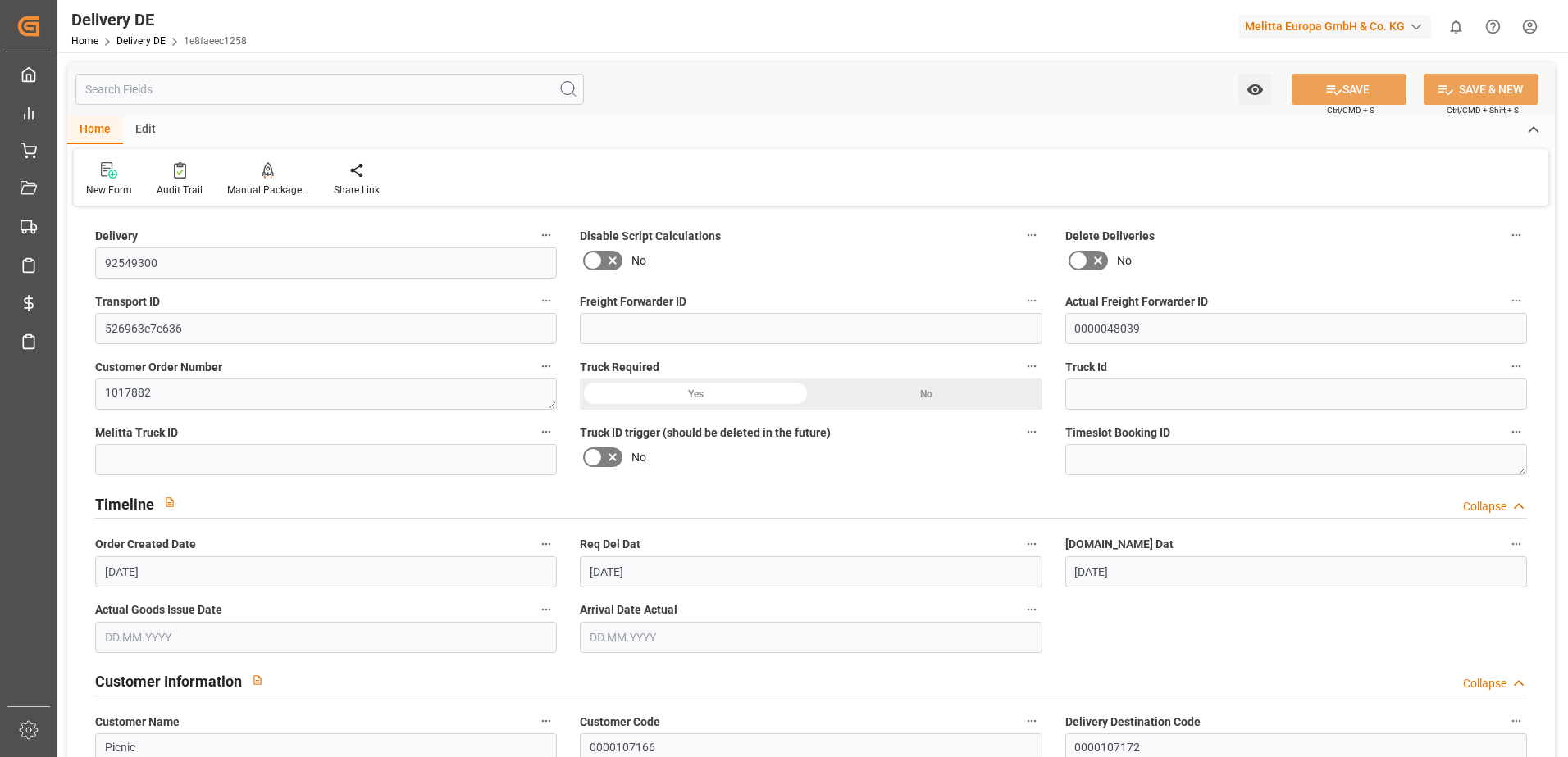
type input "[DATE]"
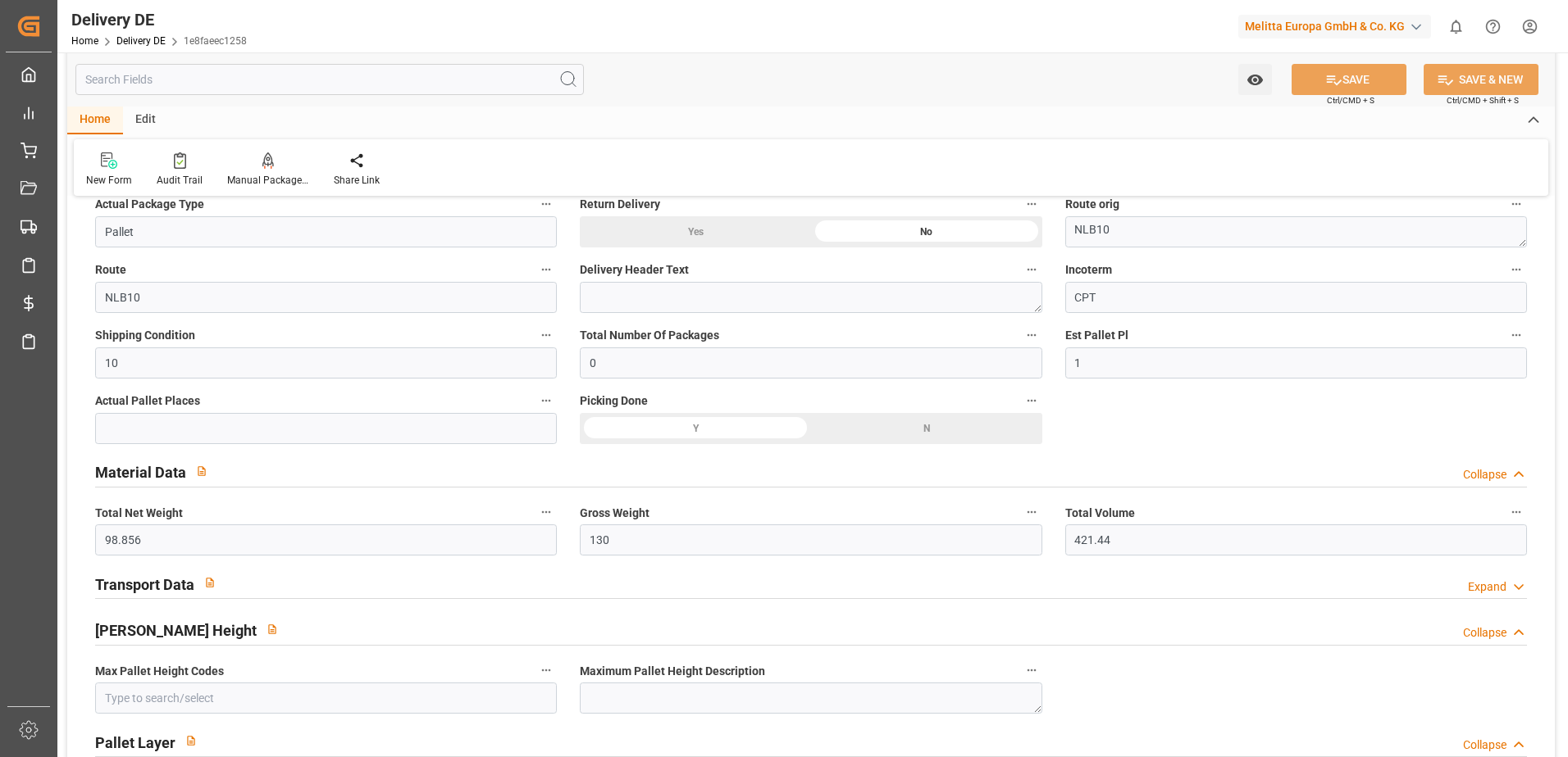
scroll to position [983, 0]
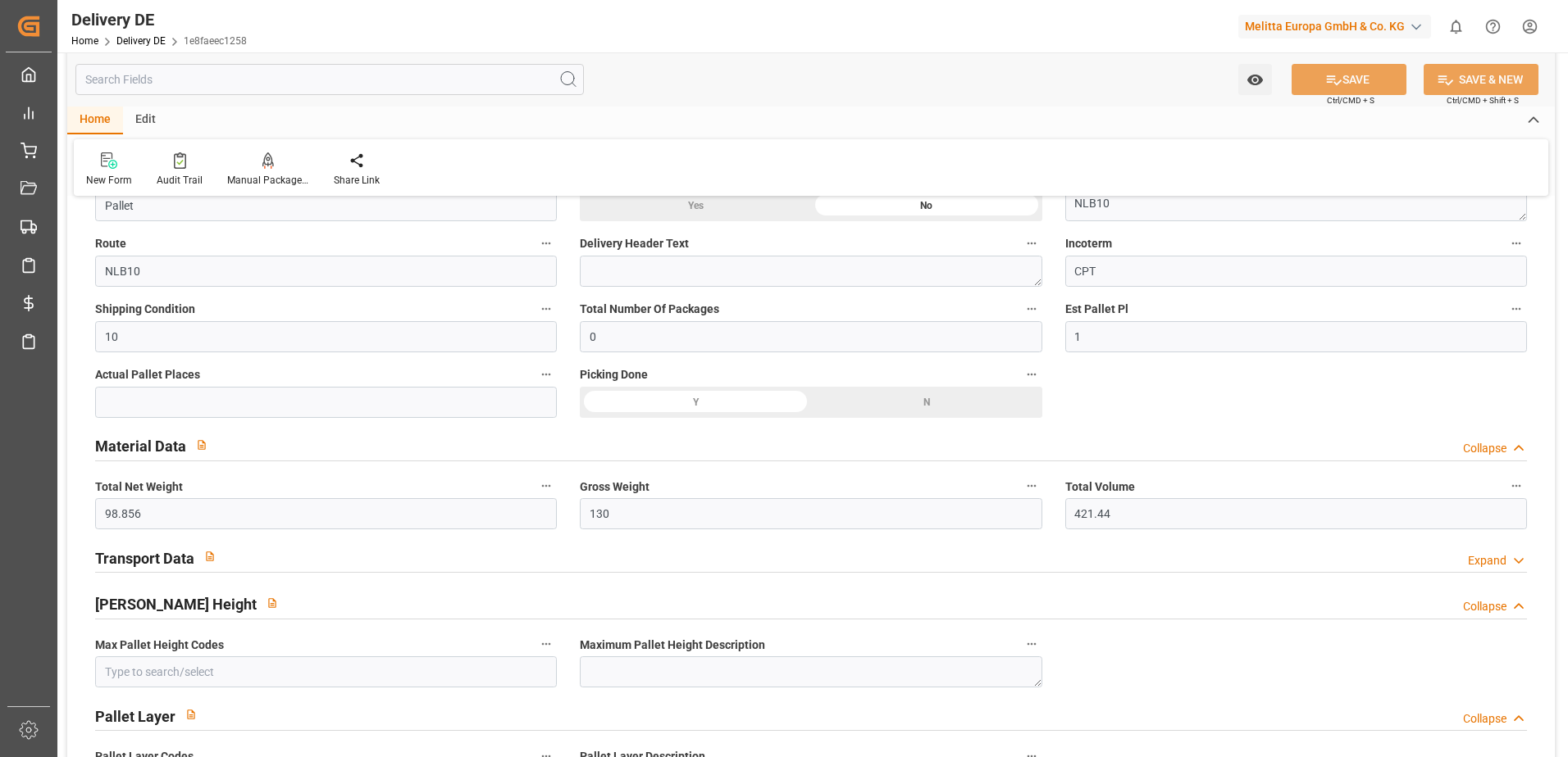
click at [1536, 22] on html "Created by potrace 1.15, written by Peter Selinger 2001-2017 Created by potrace…" at bounding box center [784, 378] width 1568 height 757
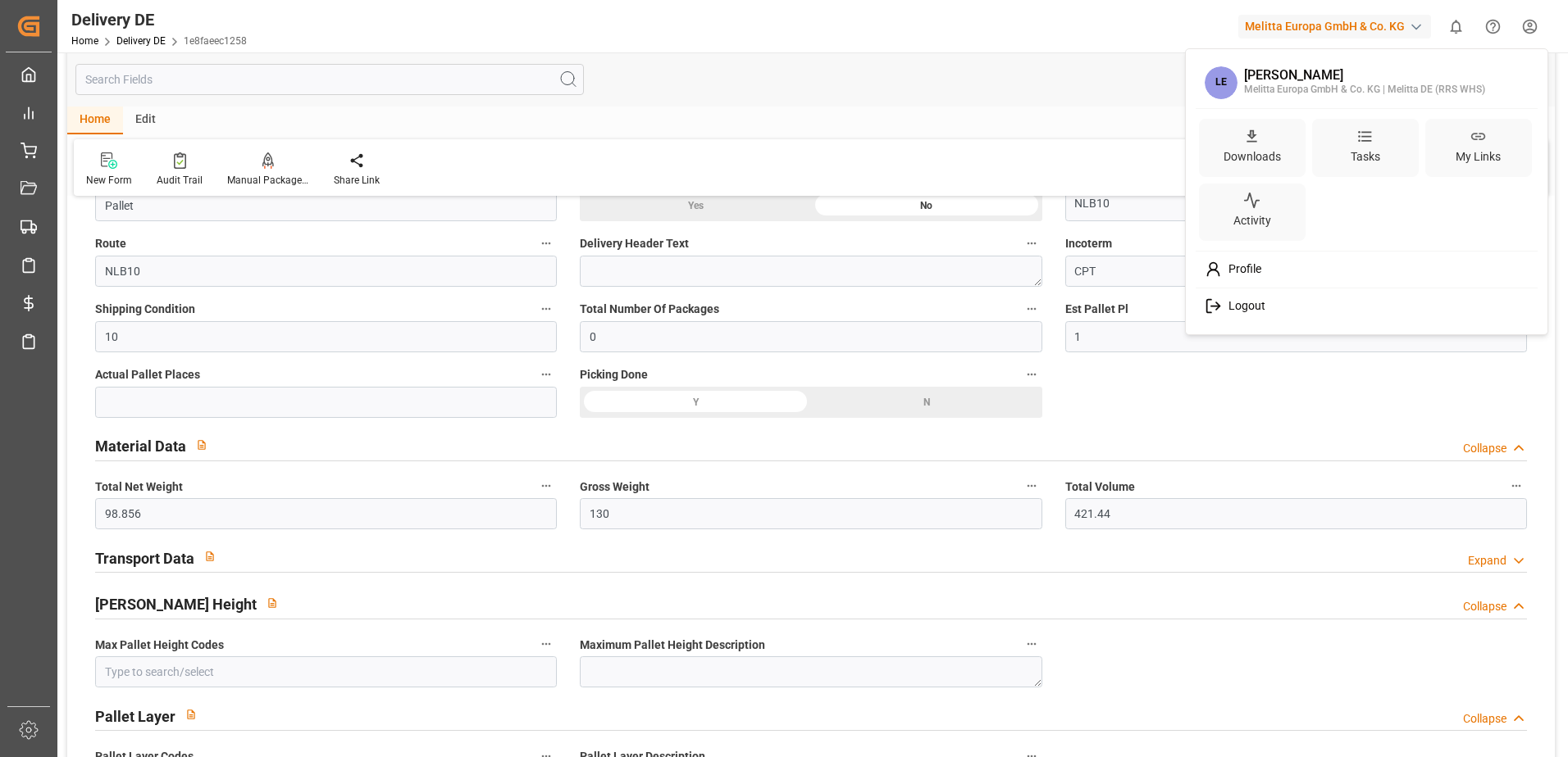
click at [1267, 305] on div "Logout" at bounding box center [1366, 306] width 336 height 30
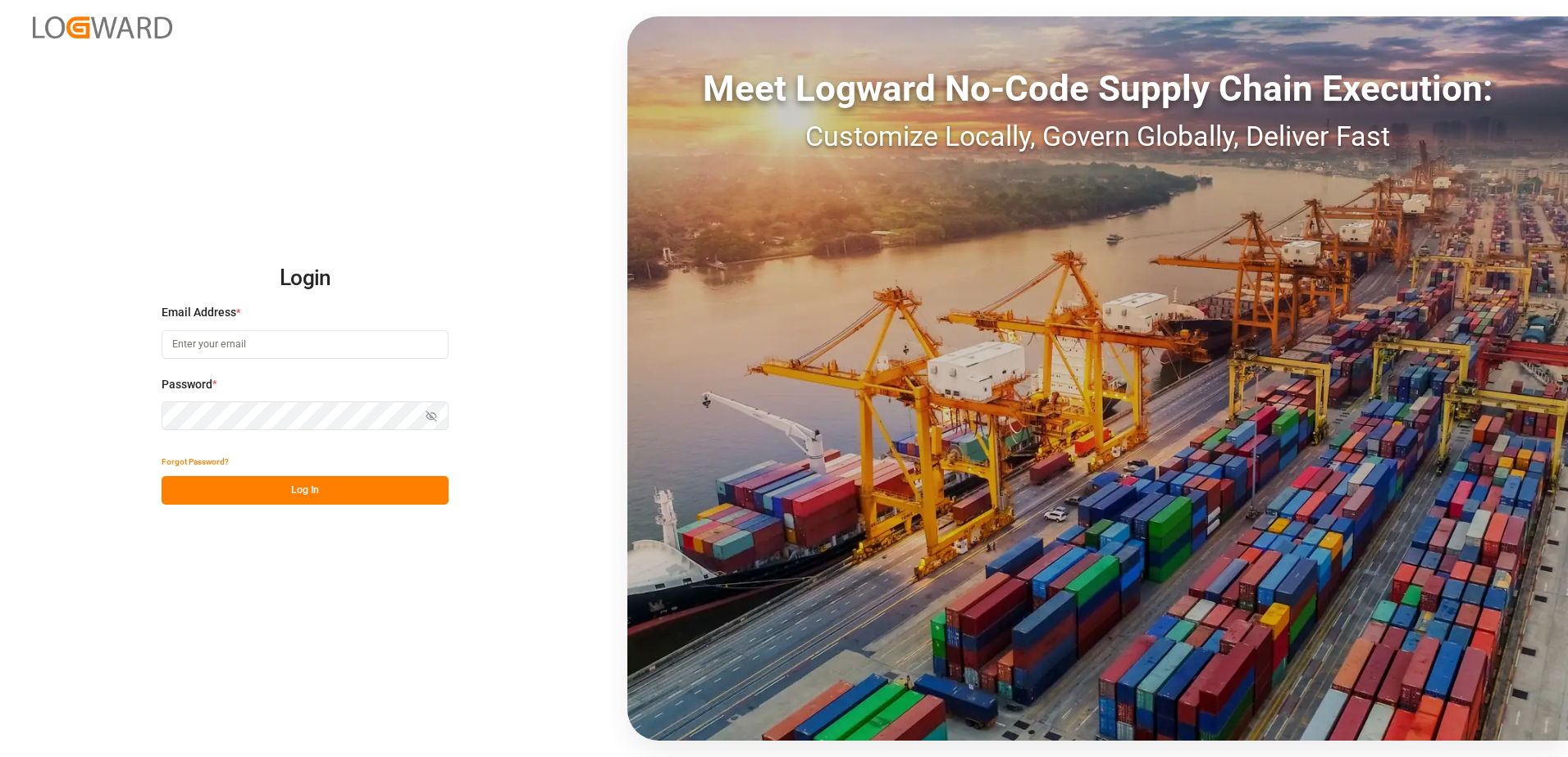
click at [320, 352] on input at bounding box center [304, 344] width 287 height 28
type input "[PERSON_NAME][EMAIL_ADDRESS][DOMAIN_NAME]"
click at [255, 477] on button "Log In" at bounding box center [304, 490] width 287 height 28
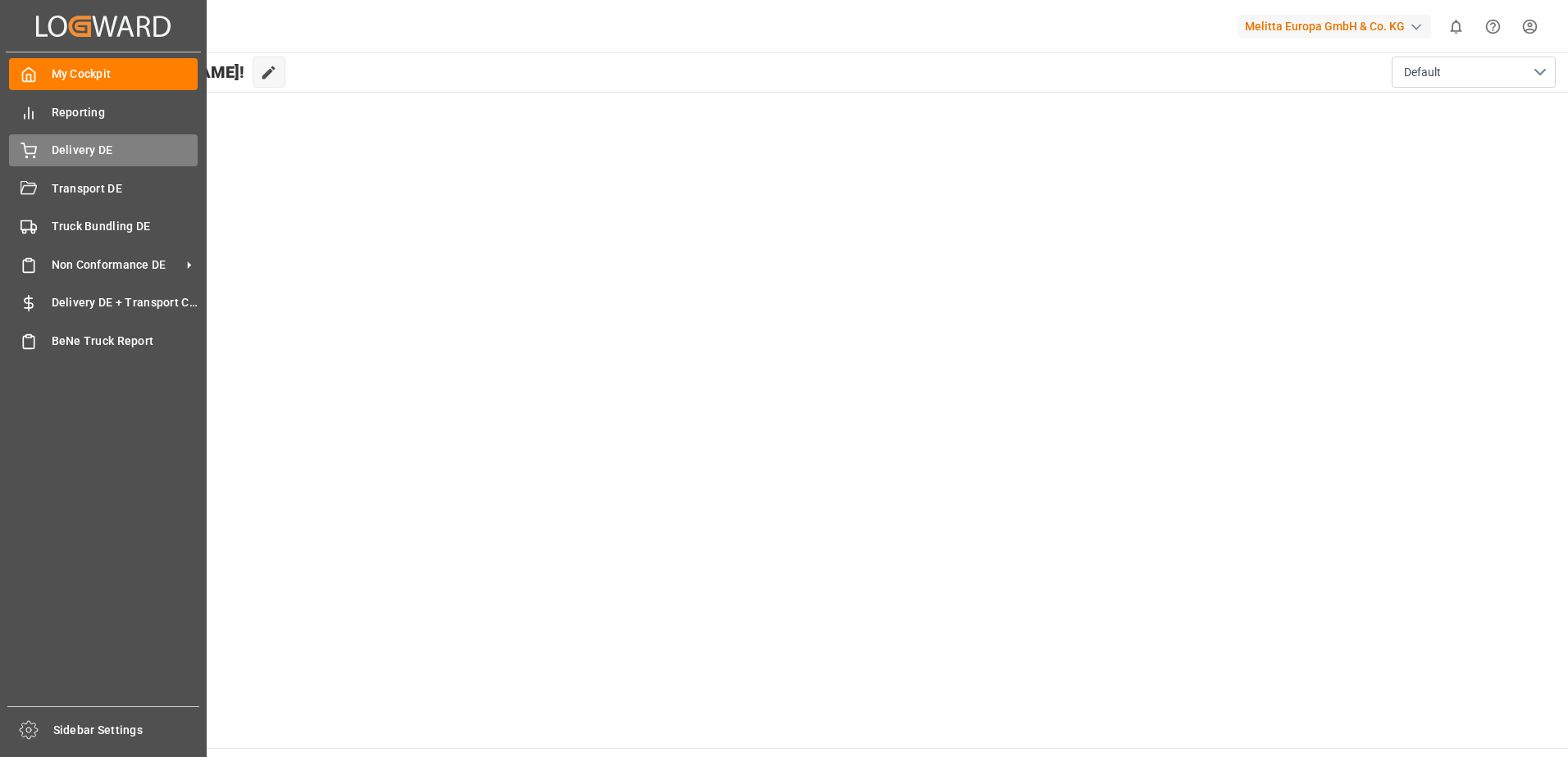
click at [100, 150] on span "Delivery DE" at bounding box center [125, 151] width 146 height 17
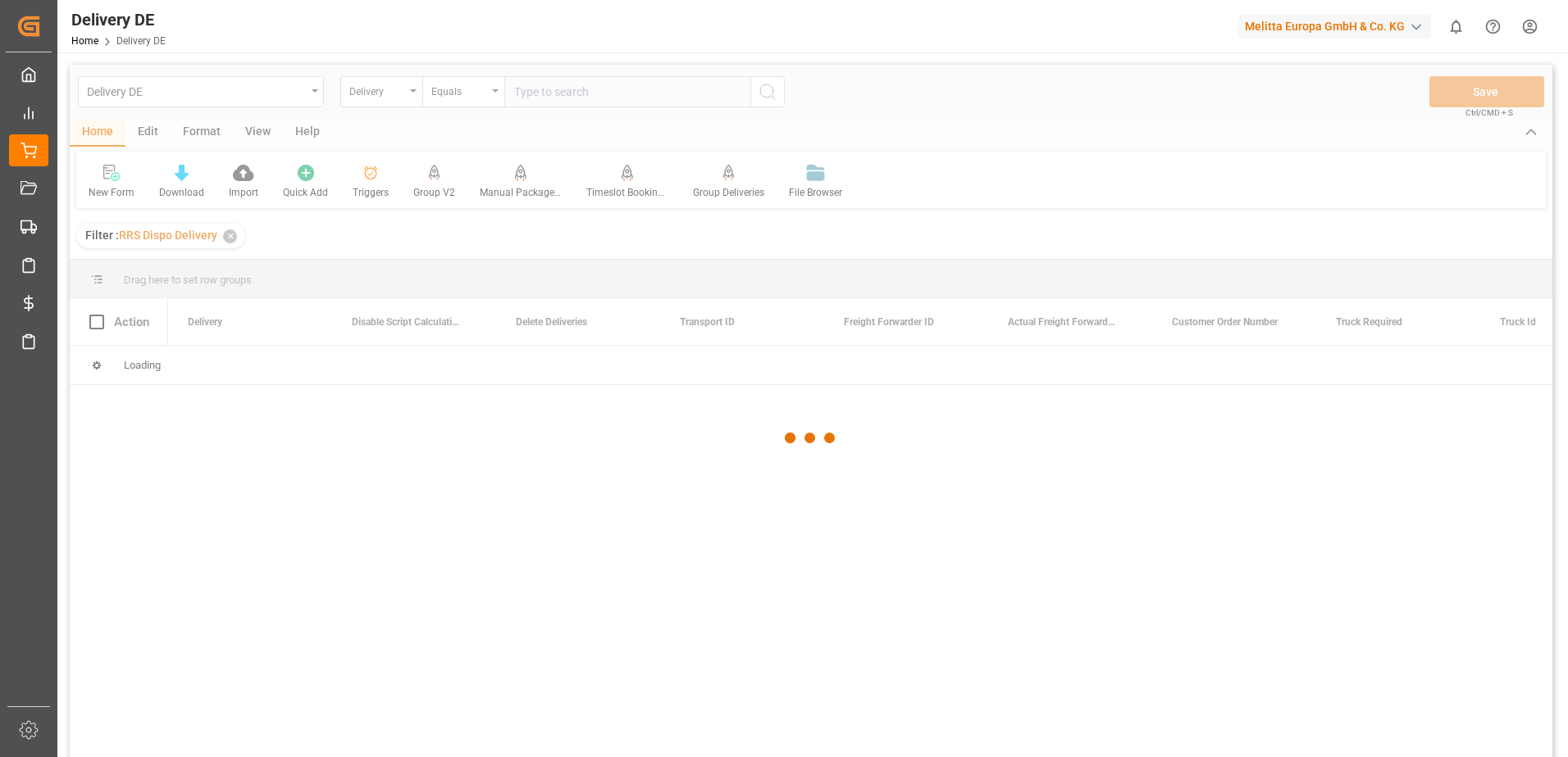
click at [554, 99] on div at bounding box center [811, 438] width 1483 height 748
click at [571, 97] on div at bounding box center [811, 438] width 1483 height 748
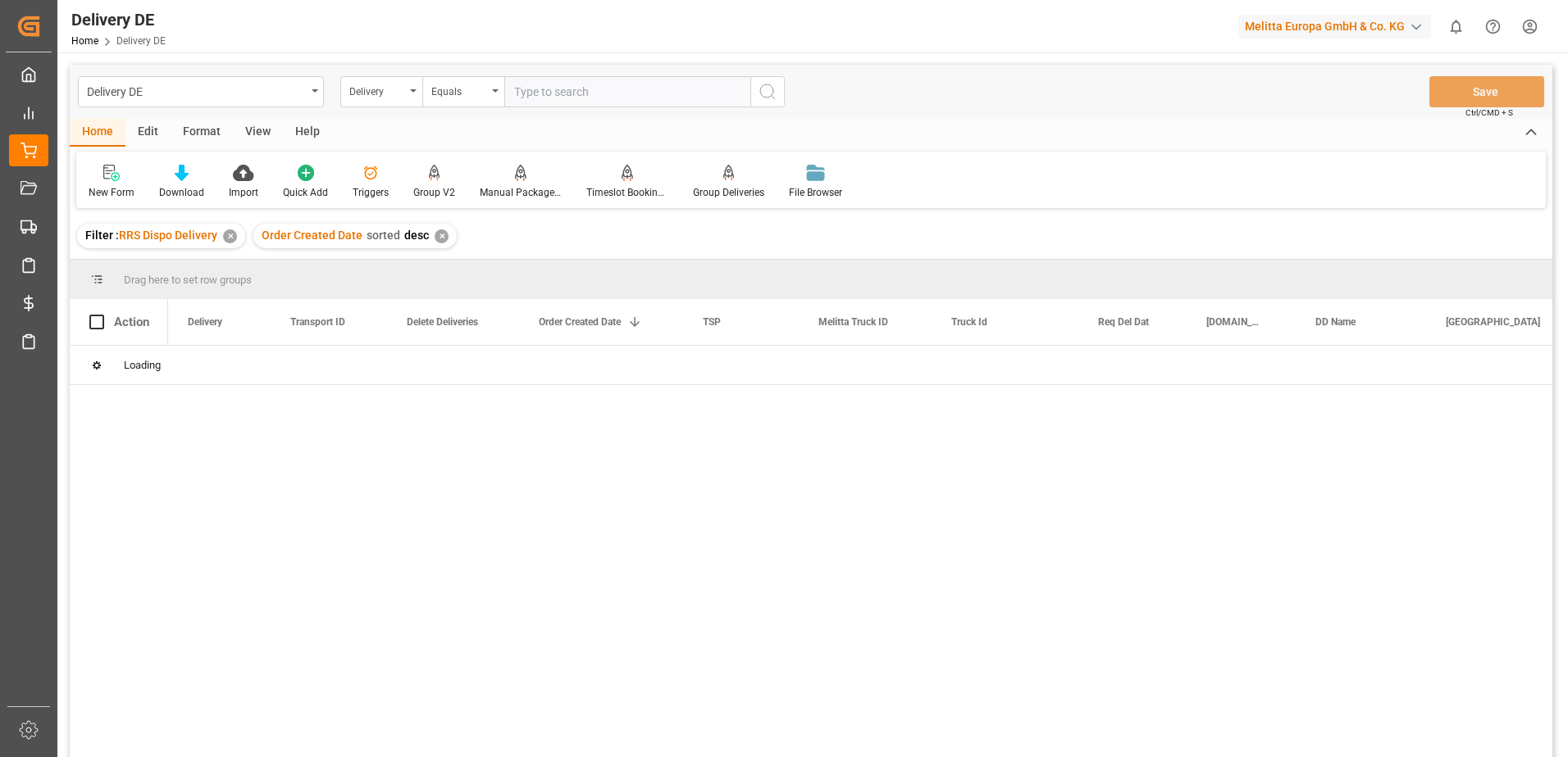
click at [571, 97] on input "text" at bounding box center [626, 92] width 246 height 31
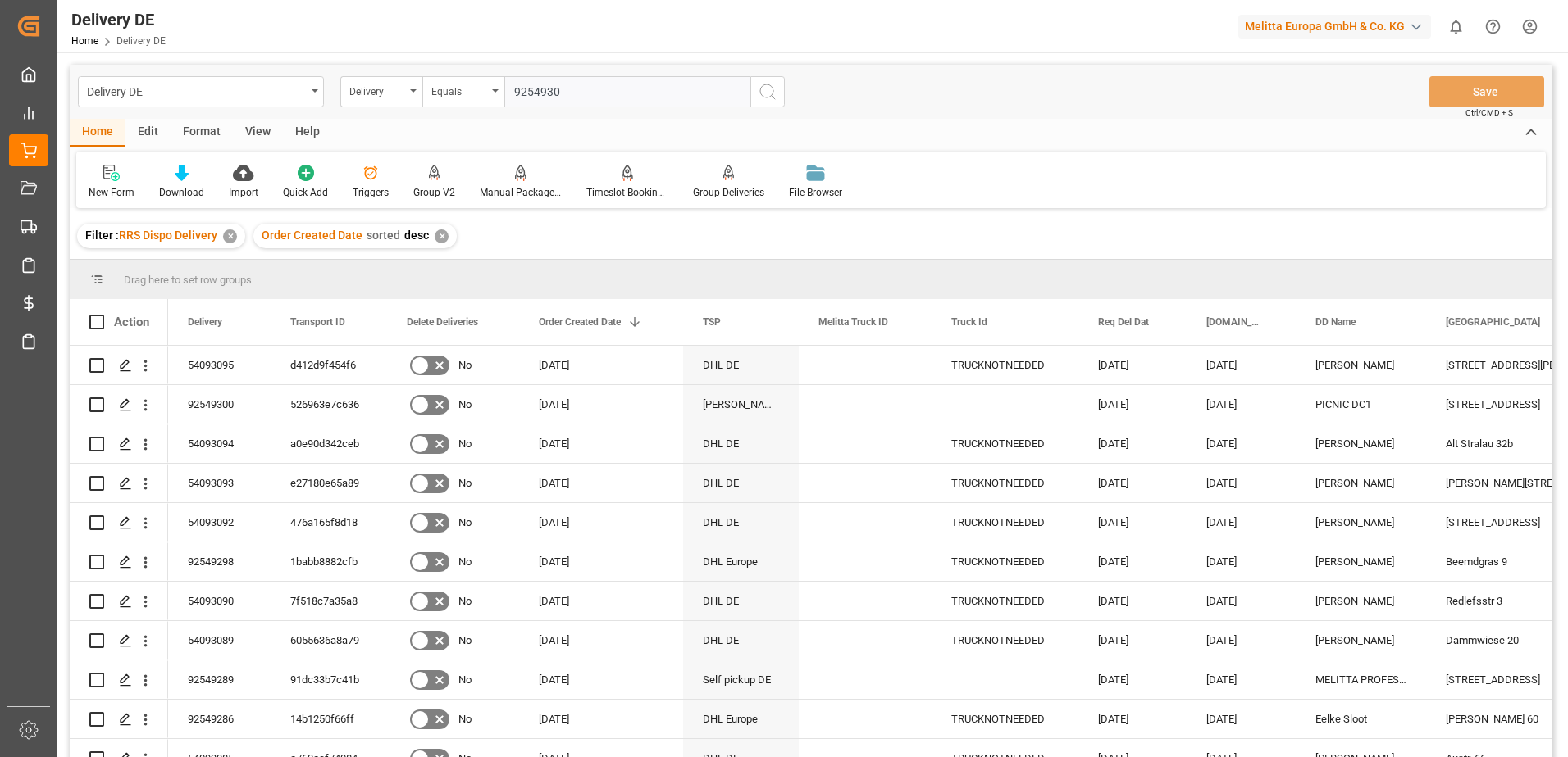
type input "92549300"
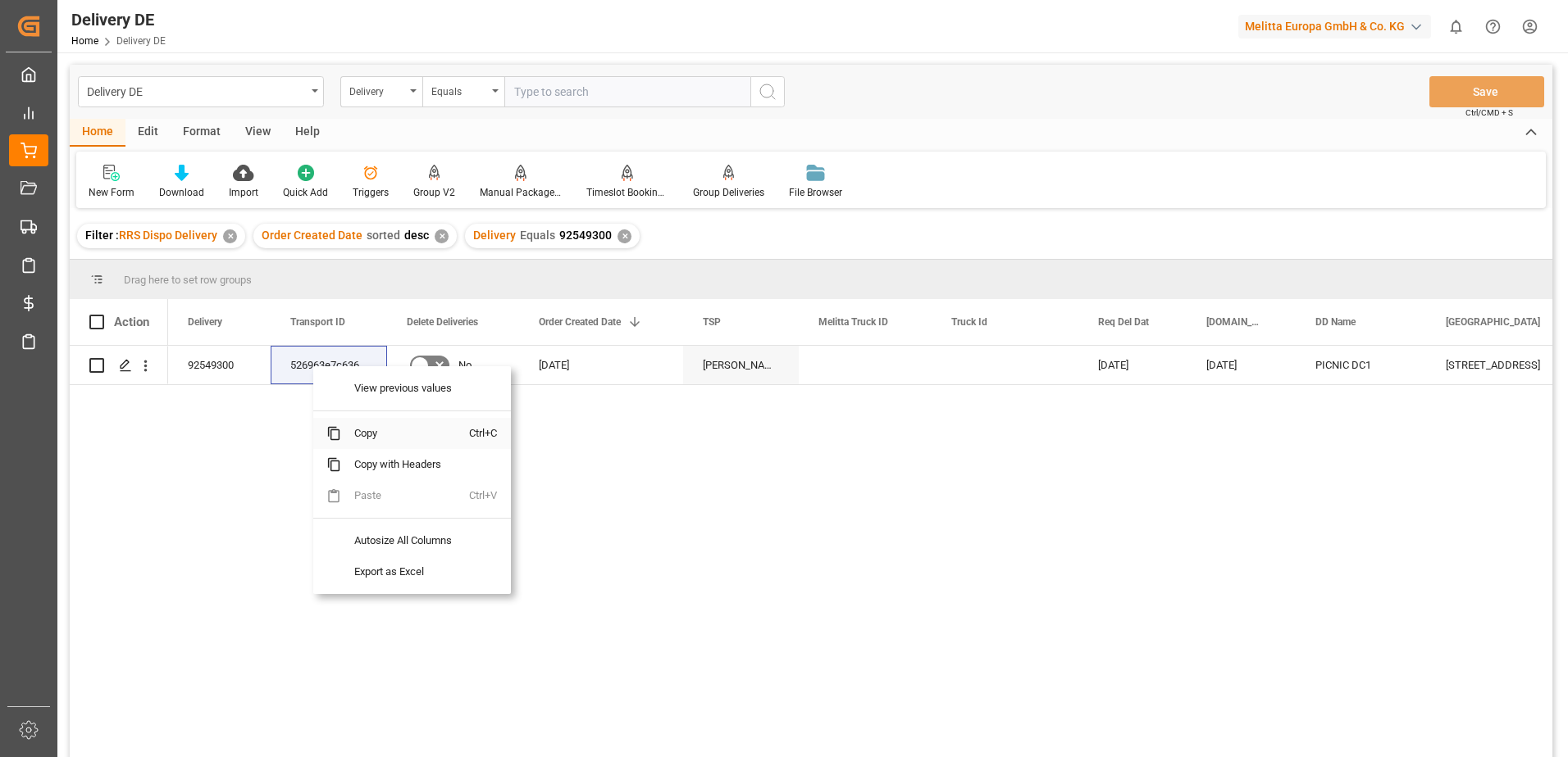
click at [361, 432] on span "Copy" at bounding box center [405, 433] width 128 height 31
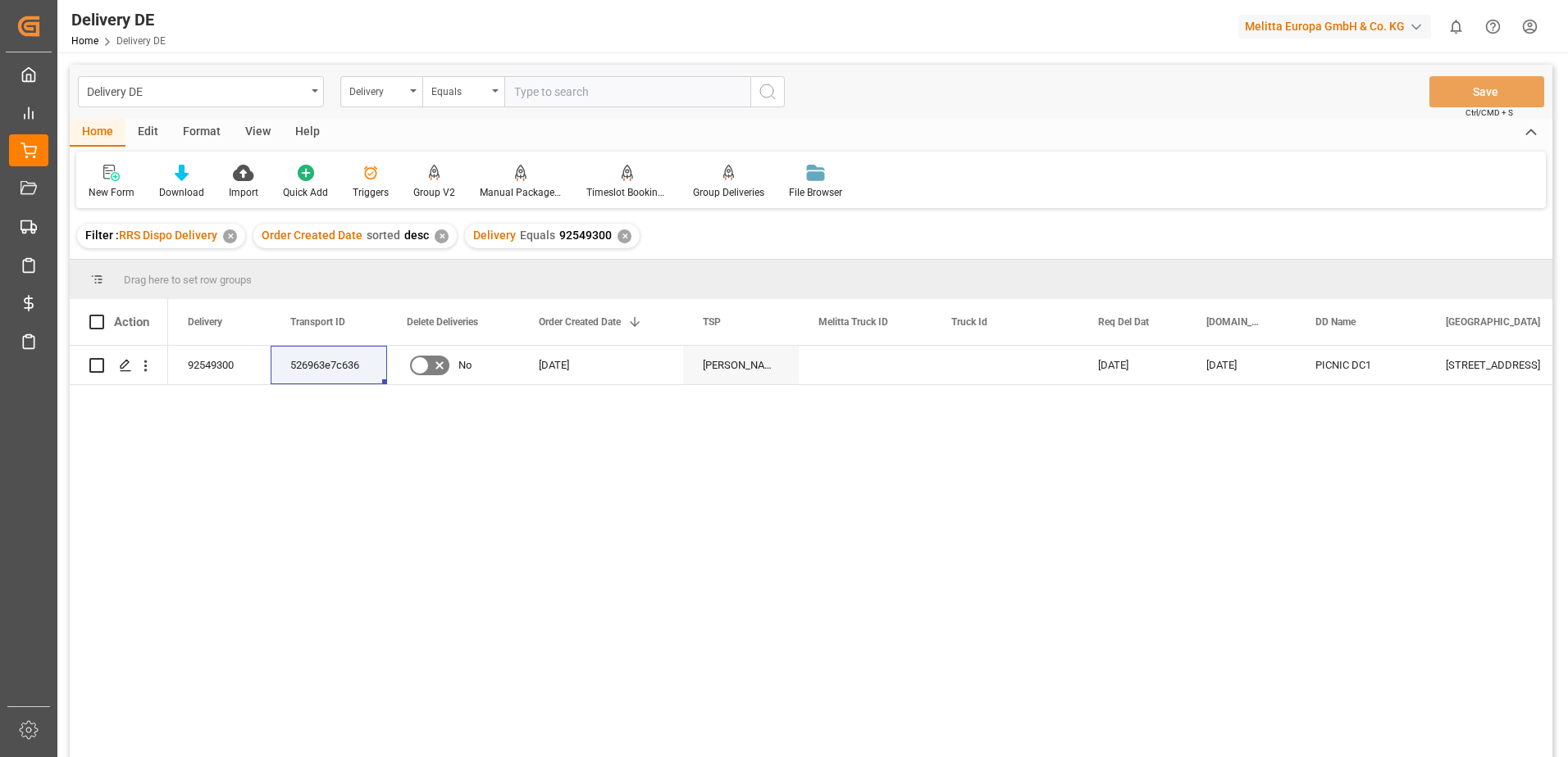
click at [1524, 29] on html "Created by potrace 1.15, written by [PERSON_NAME] [DATE]-[DATE] Created by potr…" at bounding box center [784, 378] width 1568 height 757
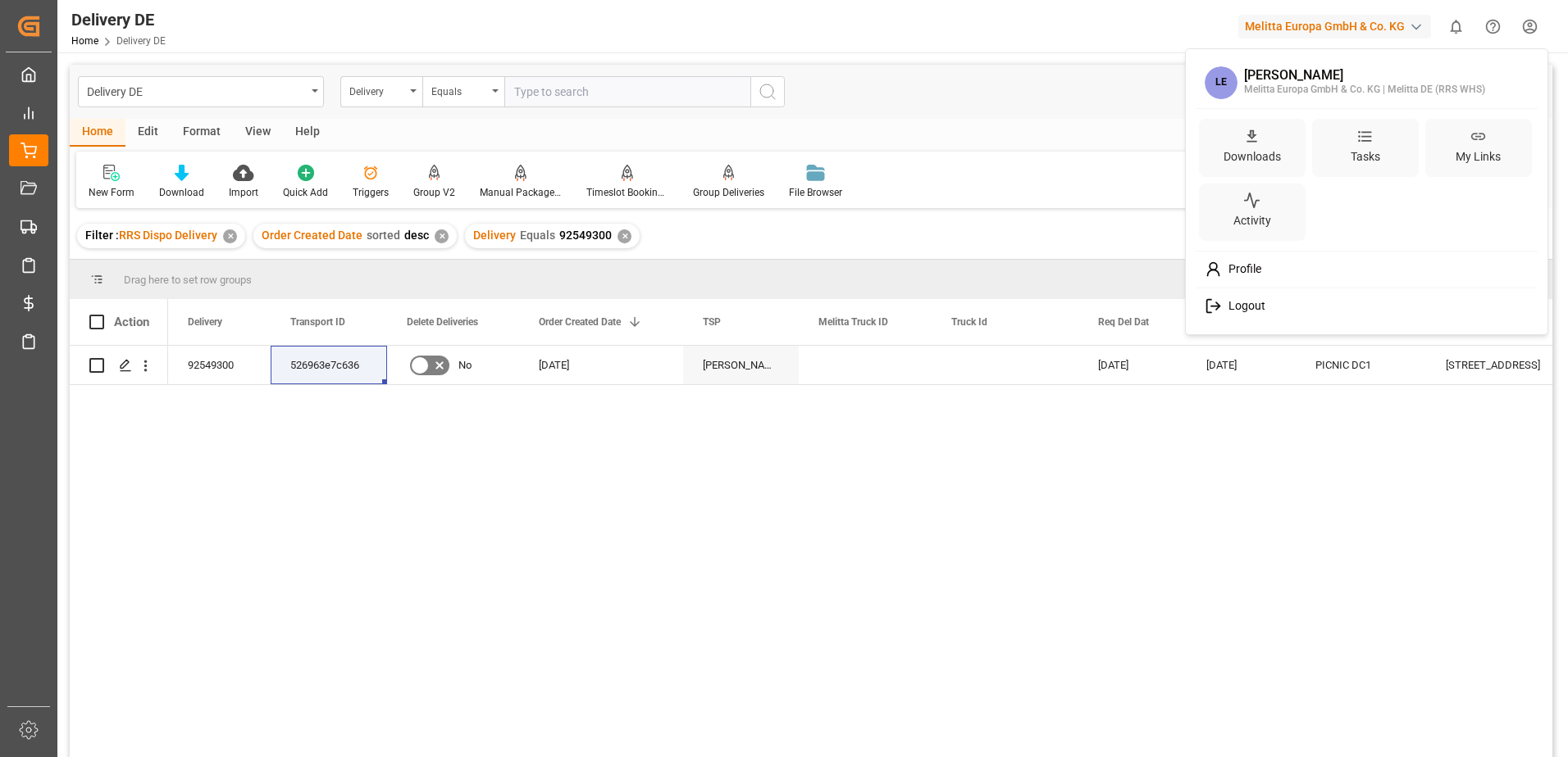
click at [1258, 309] on span "Logout" at bounding box center [1243, 306] width 43 height 15
